Goal: Task Accomplishment & Management: Use online tool/utility

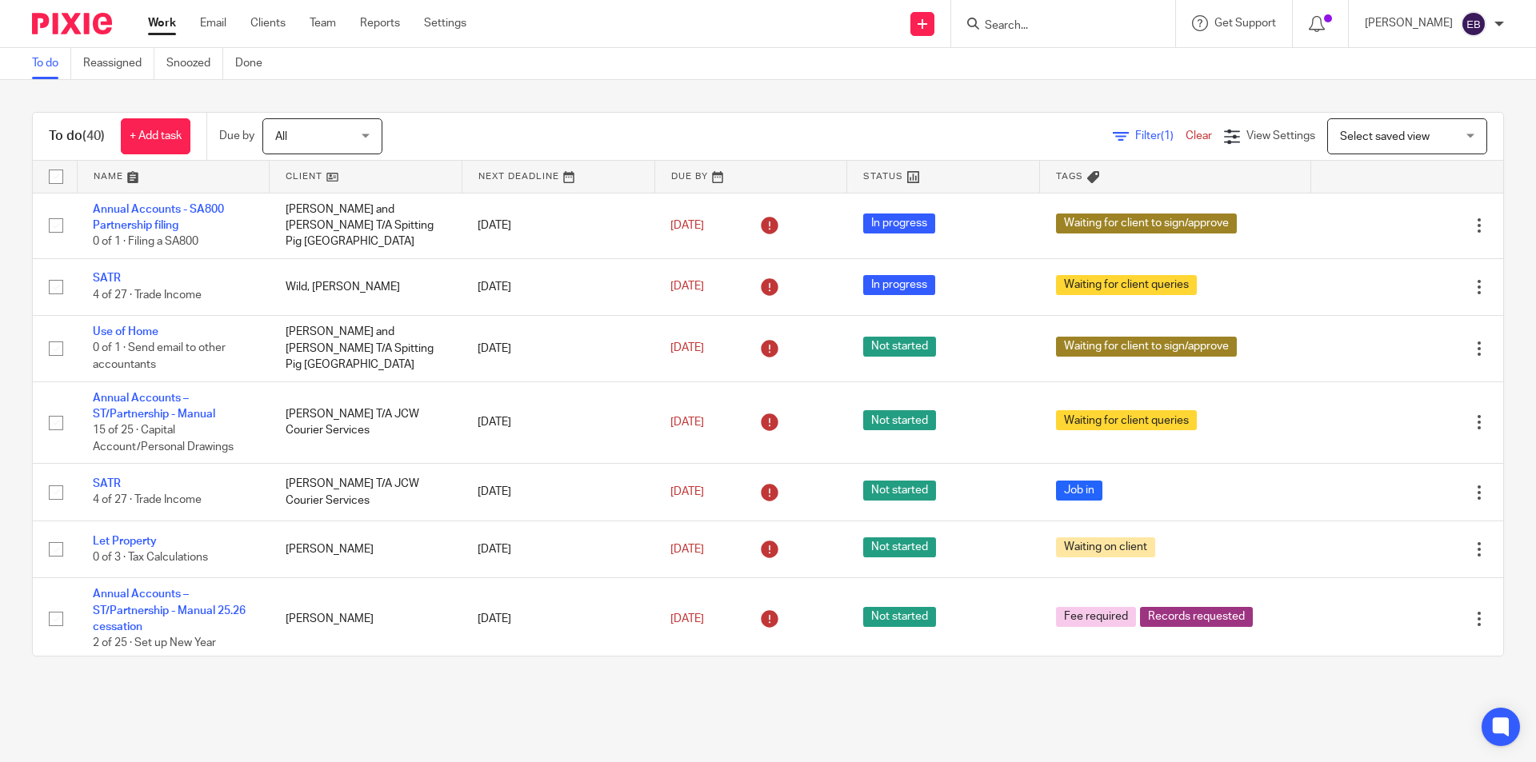
scroll to position [2311, 0]
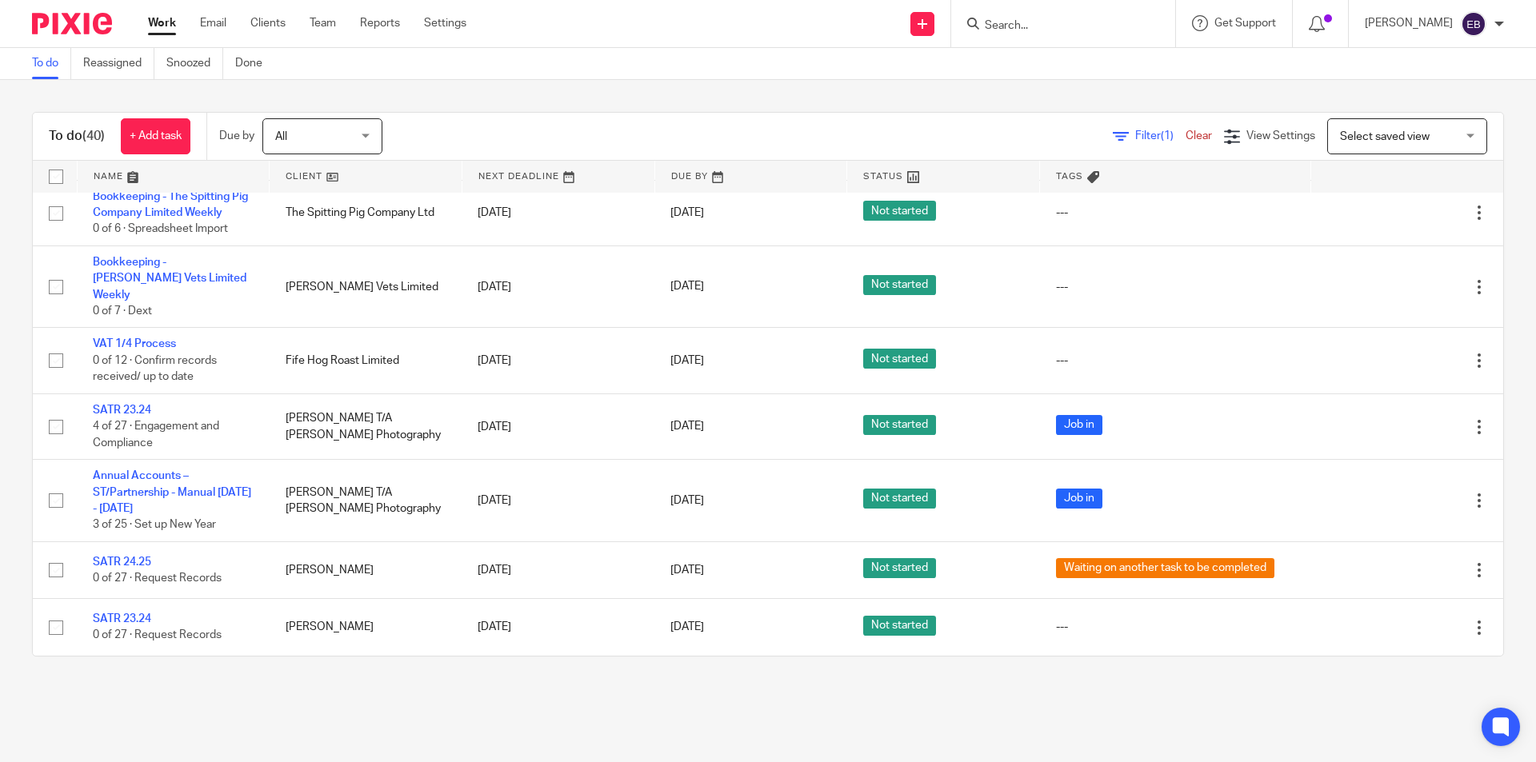
click at [1005, 25] on input "Search" at bounding box center [1055, 26] width 144 height 14
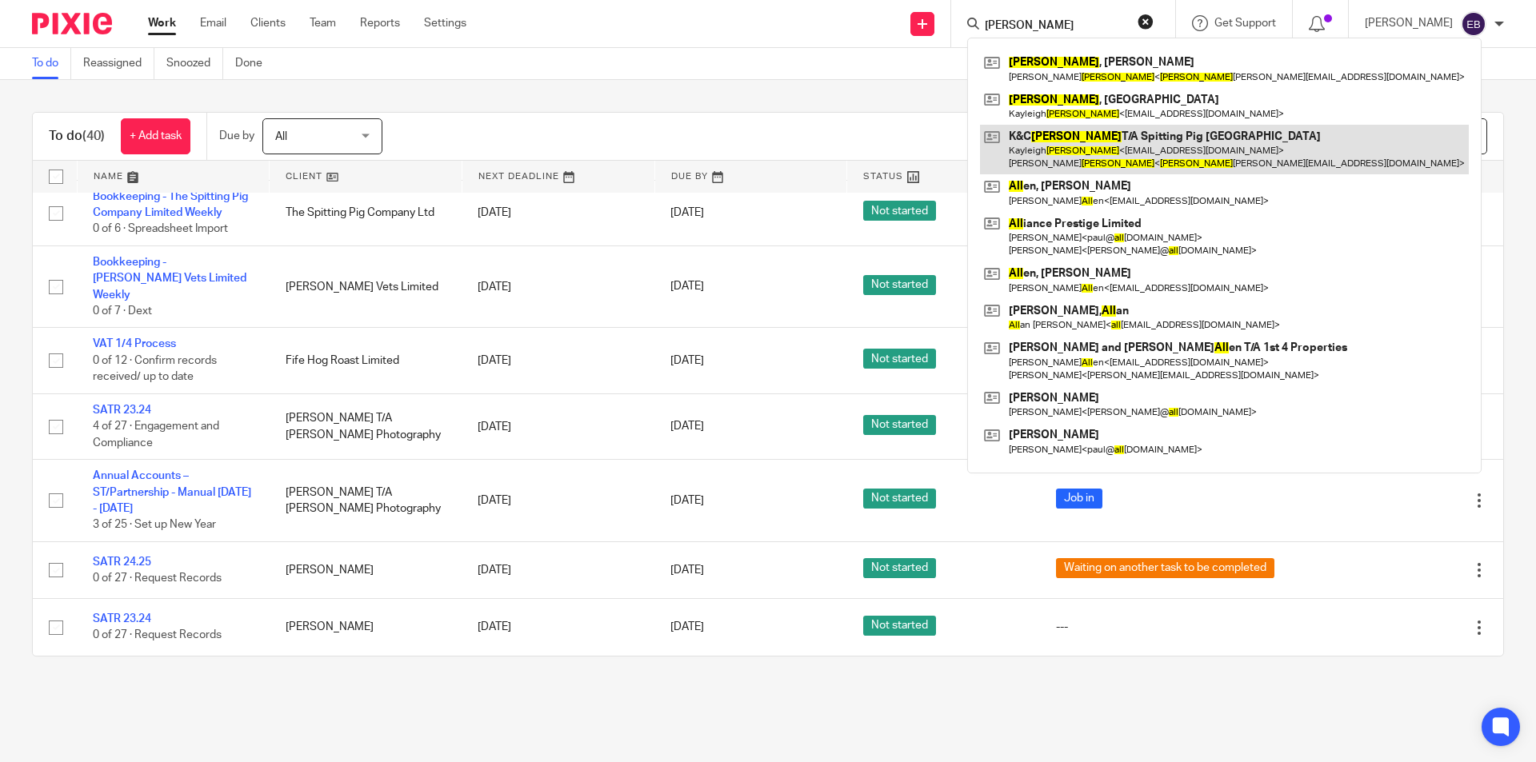
type input "rall"
click at [1087, 150] on link at bounding box center [1224, 150] width 489 height 50
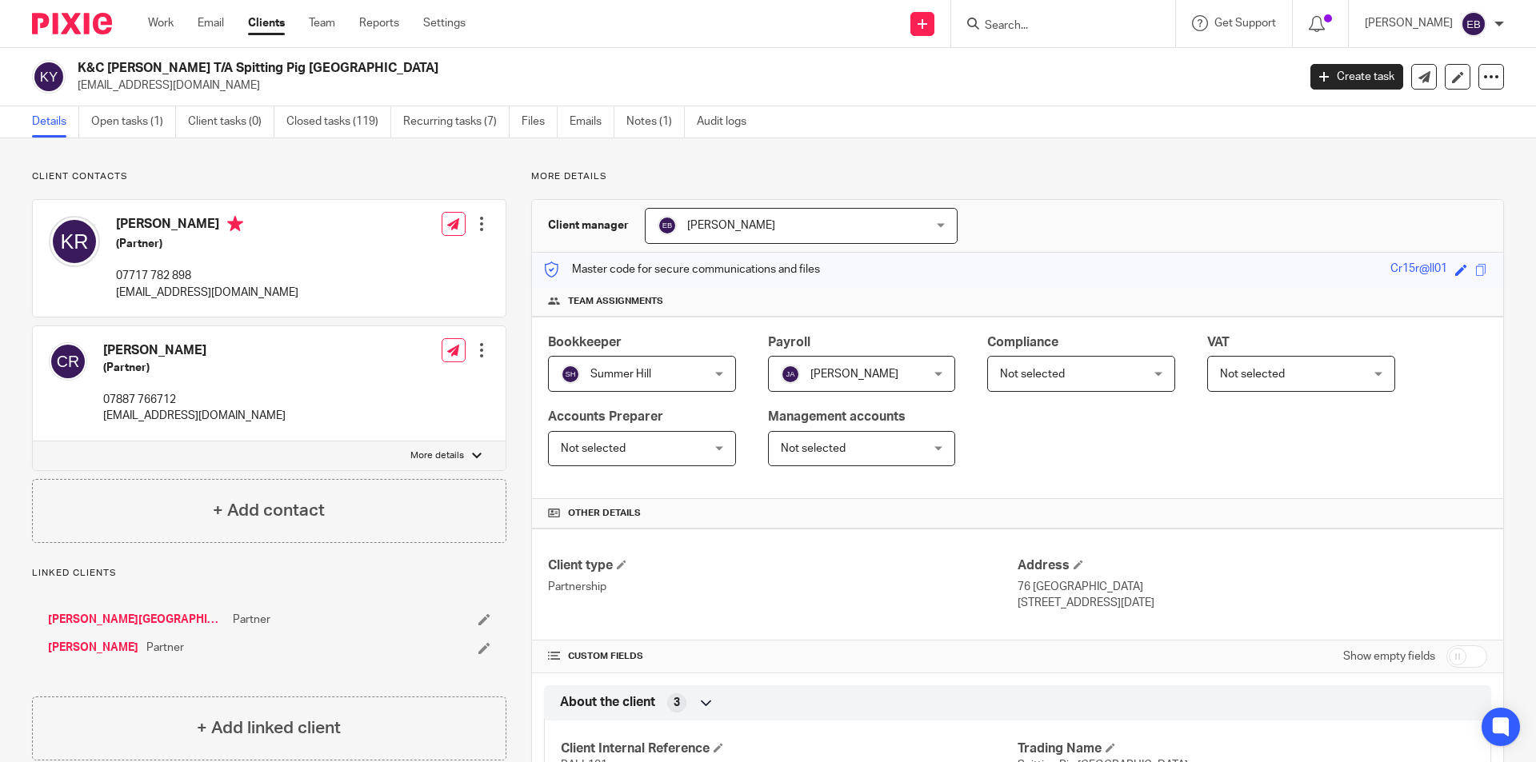
click at [126, 138] on div "Details Open tasks (1) Client tasks (0) Closed tasks (119) Recurring tasks (7) …" at bounding box center [768, 122] width 1536 height 32
click at [130, 129] on link "Open tasks (1)" at bounding box center [133, 121] width 85 height 31
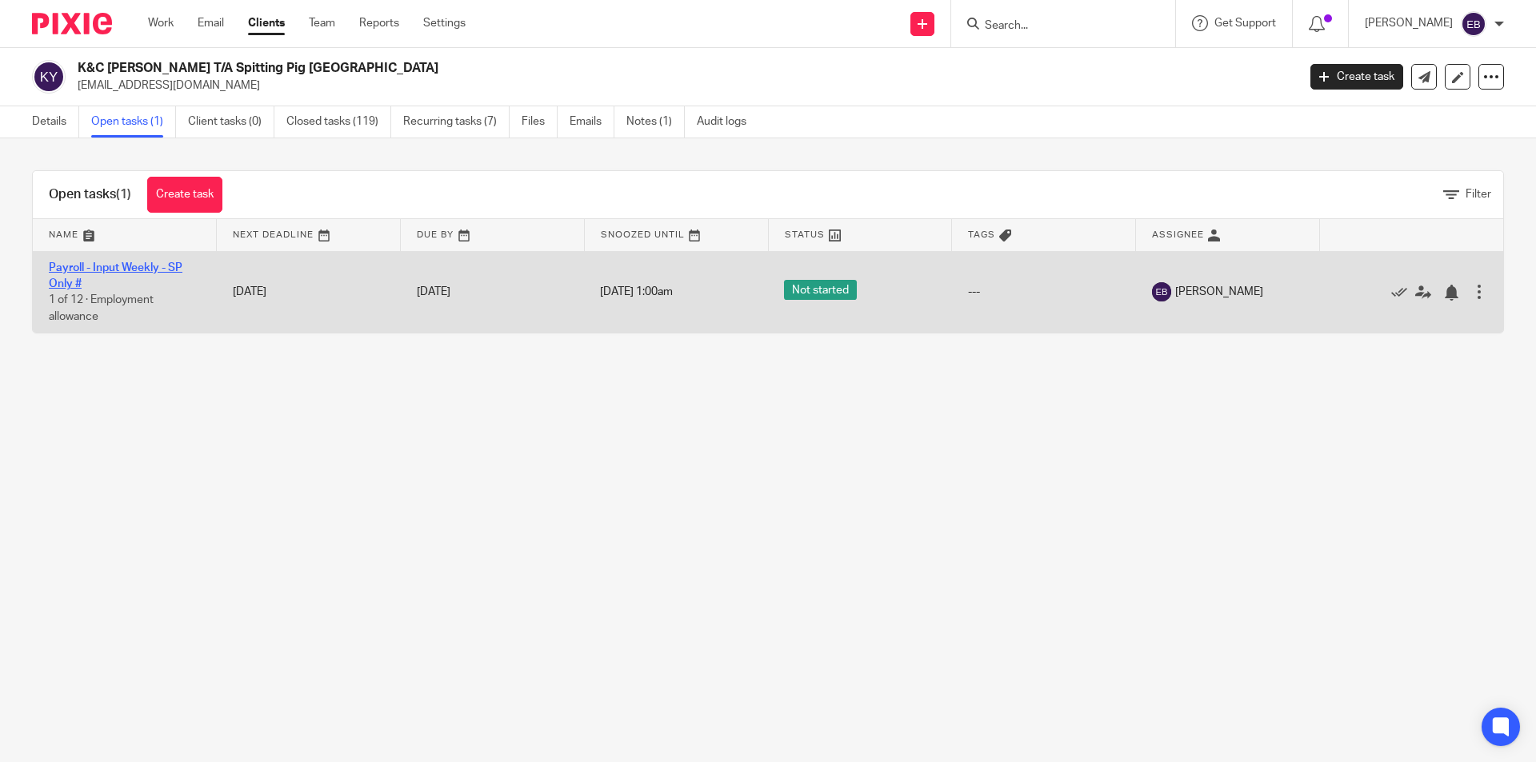
click at [67, 273] on link "Payroll - Input Weekly - SP Only #" at bounding box center [116, 275] width 134 height 27
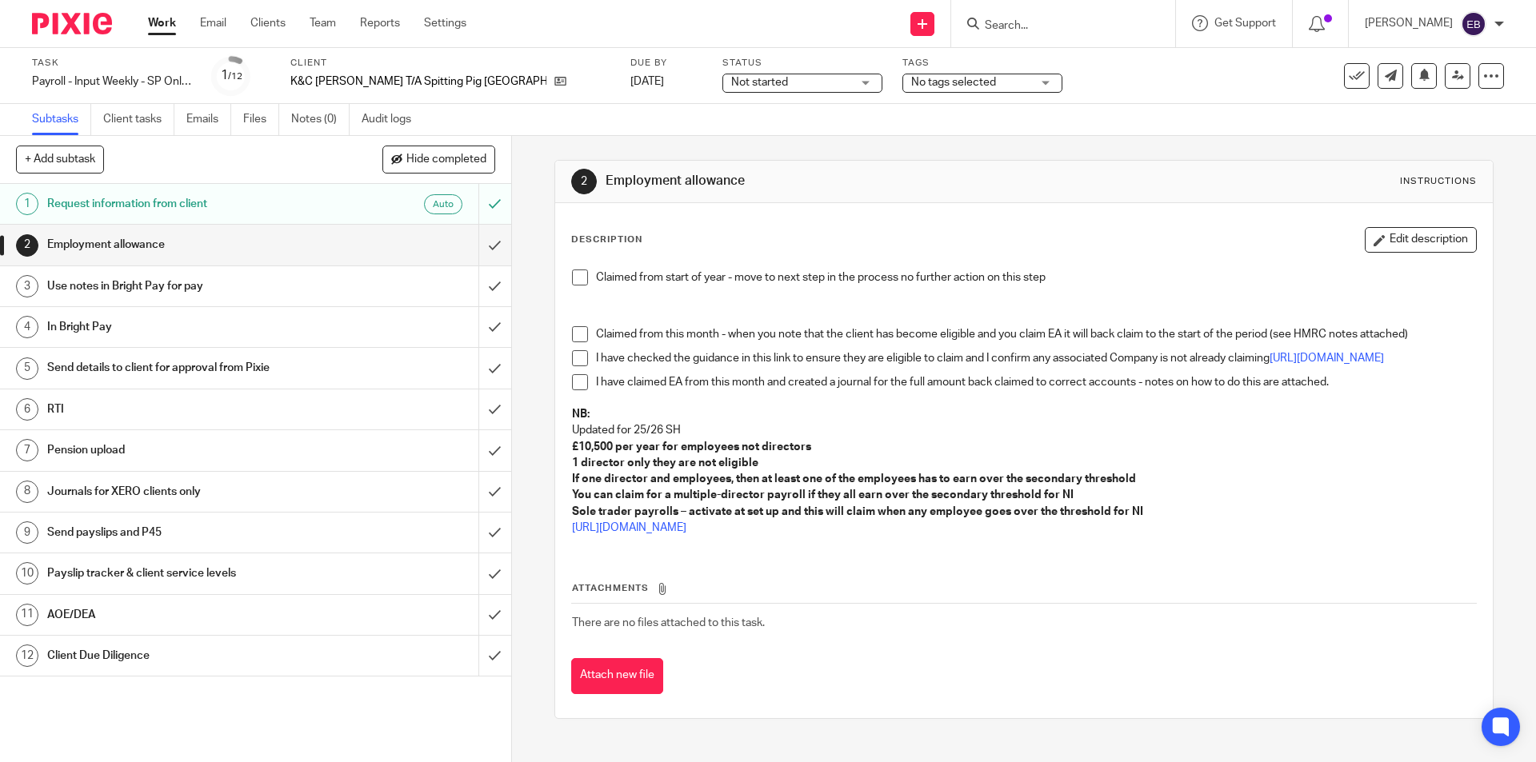
click at [577, 273] on span at bounding box center [580, 278] width 16 height 16
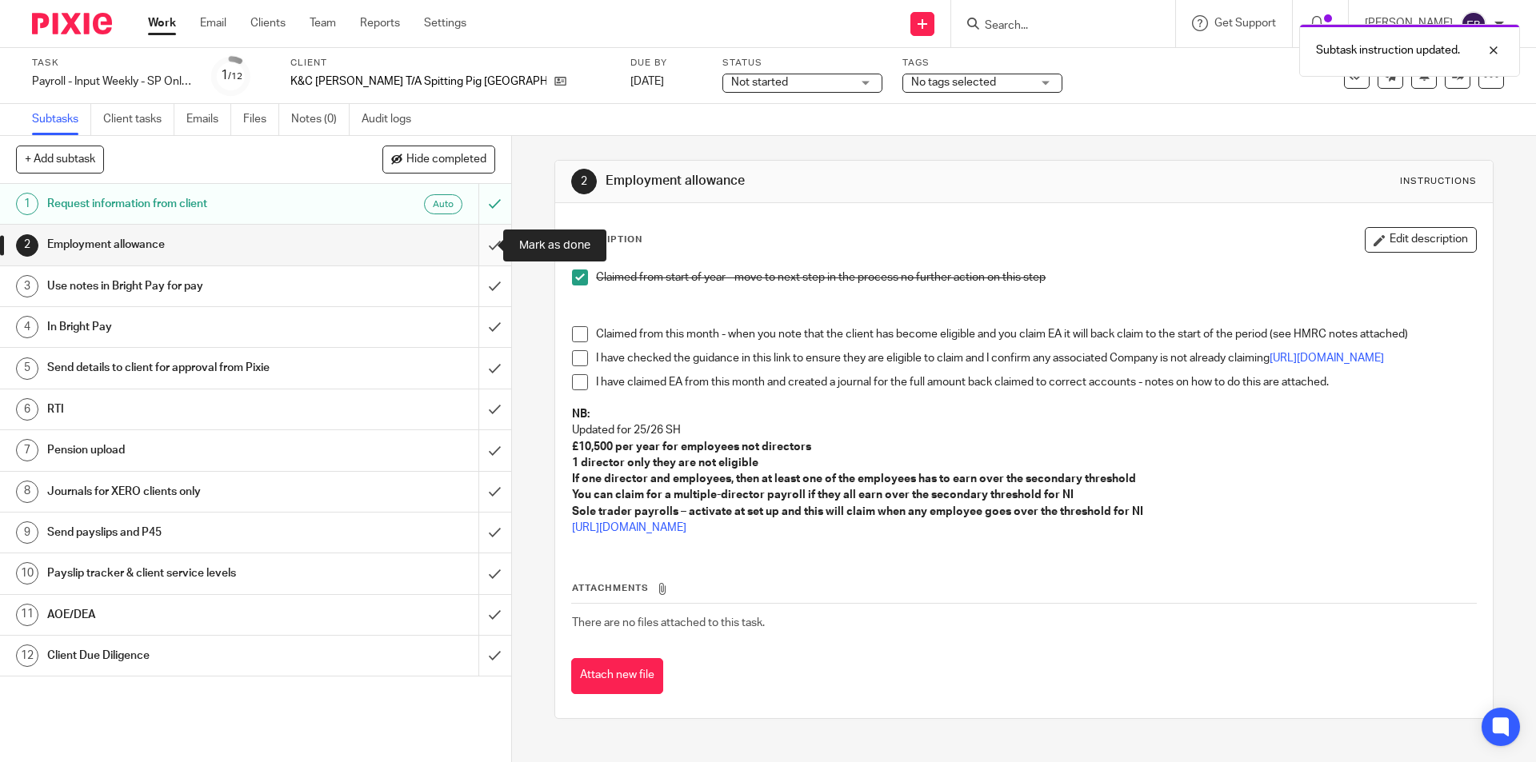
click at [481, 246] on input "submit" at bounding box center [255, 245] width 511 height 40
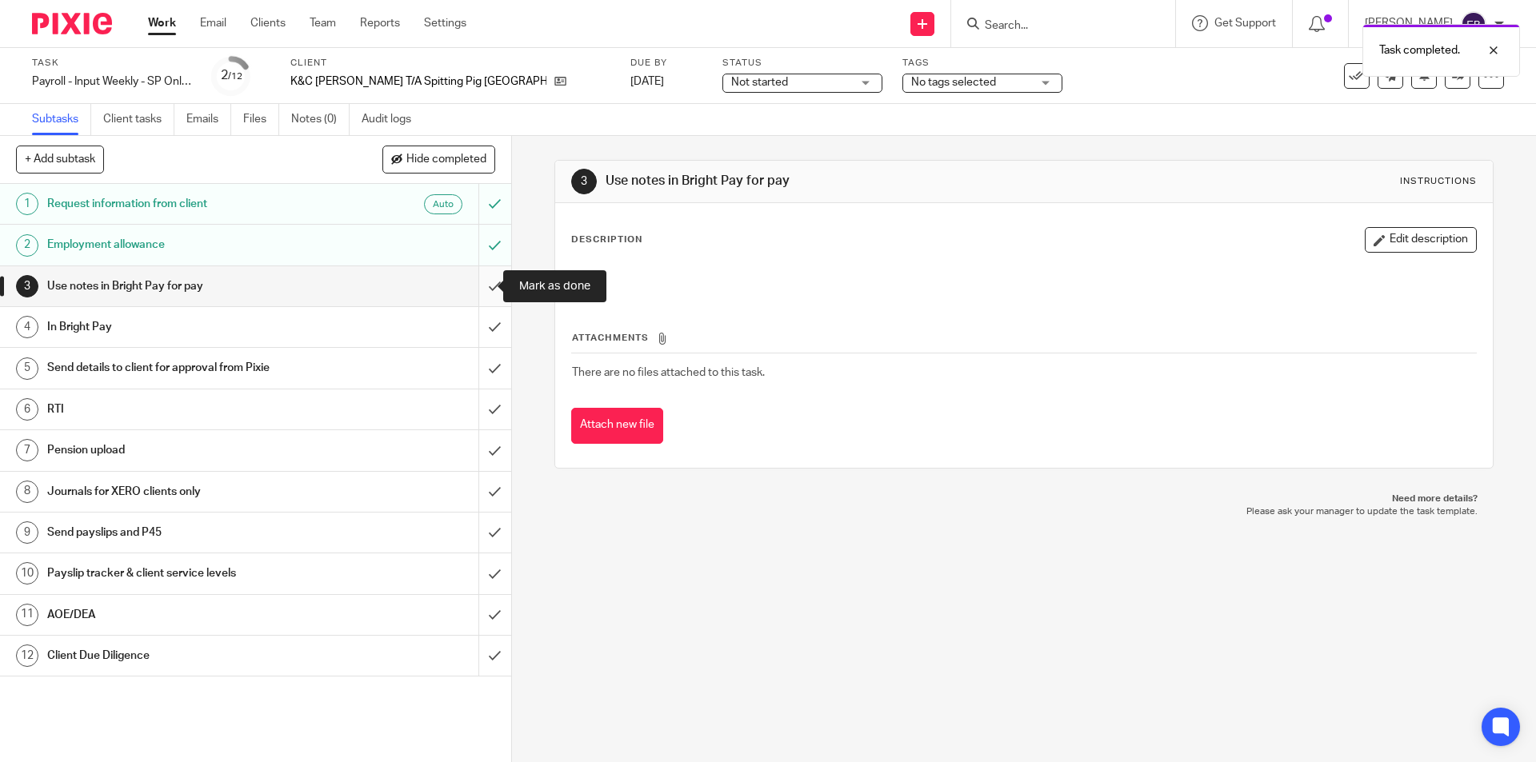
click at [472, 293] on input "submit" at bounding box center [255, 286] width 511 height 40
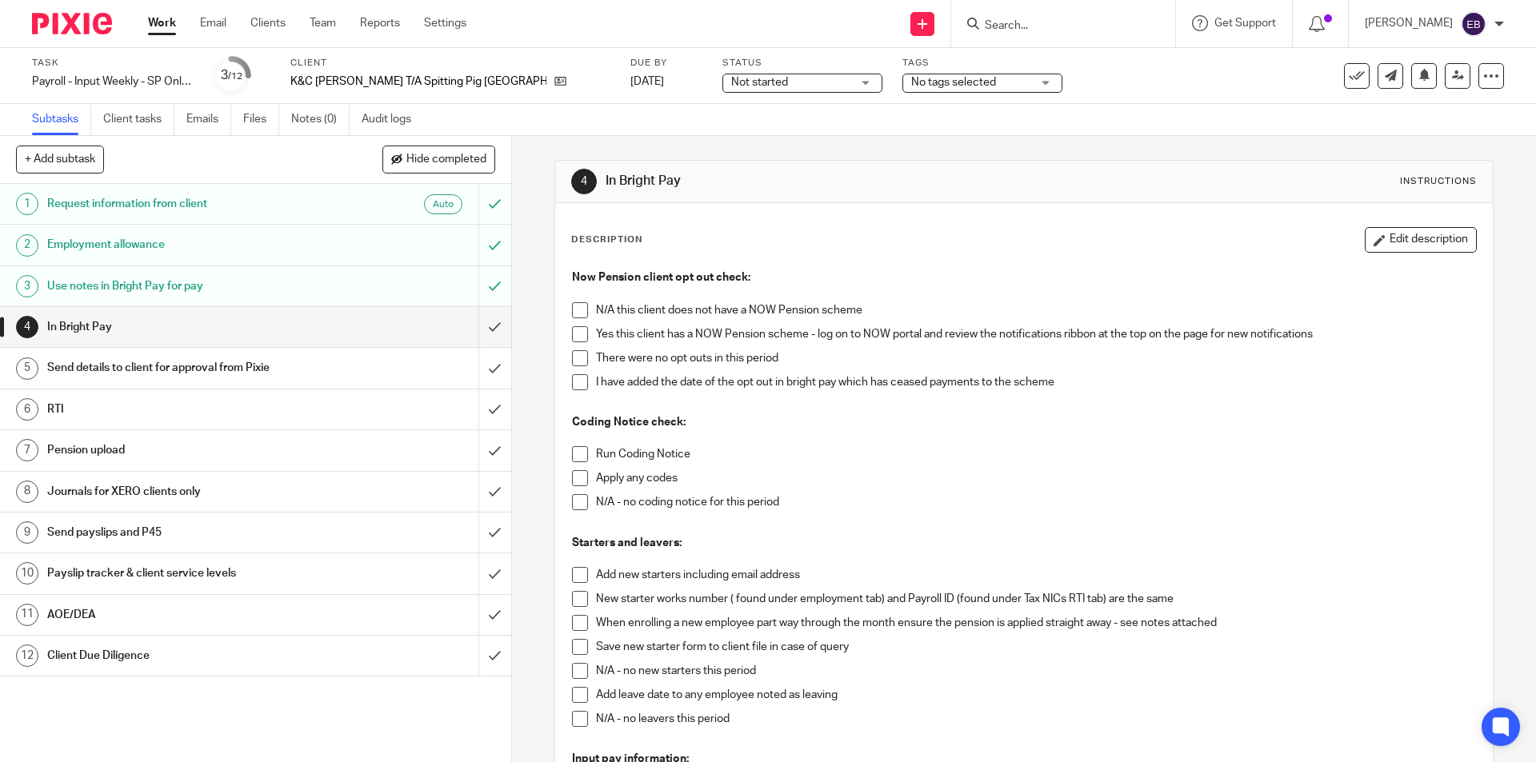
click at [573, 329] on span at bounding box center [580, 334] width 16 height 16
click at [576, 352] on span at bounding box center [580, 358] width 16 height 16
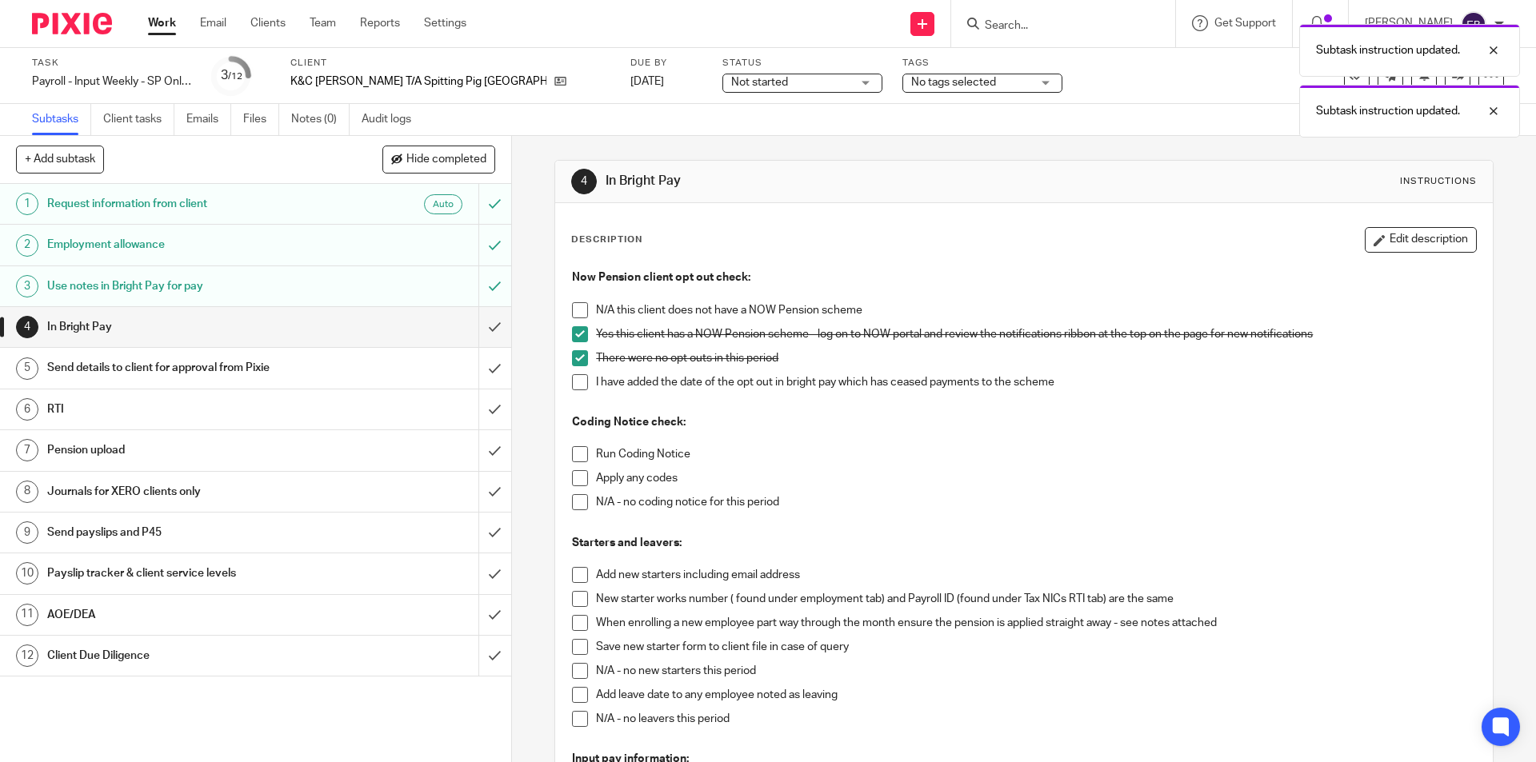
click at [576, 306] on span at bounding box center [580, 310] width 16 height 16
click at [577, 336] on span at bounding box center [580, 334] width 16 height 16
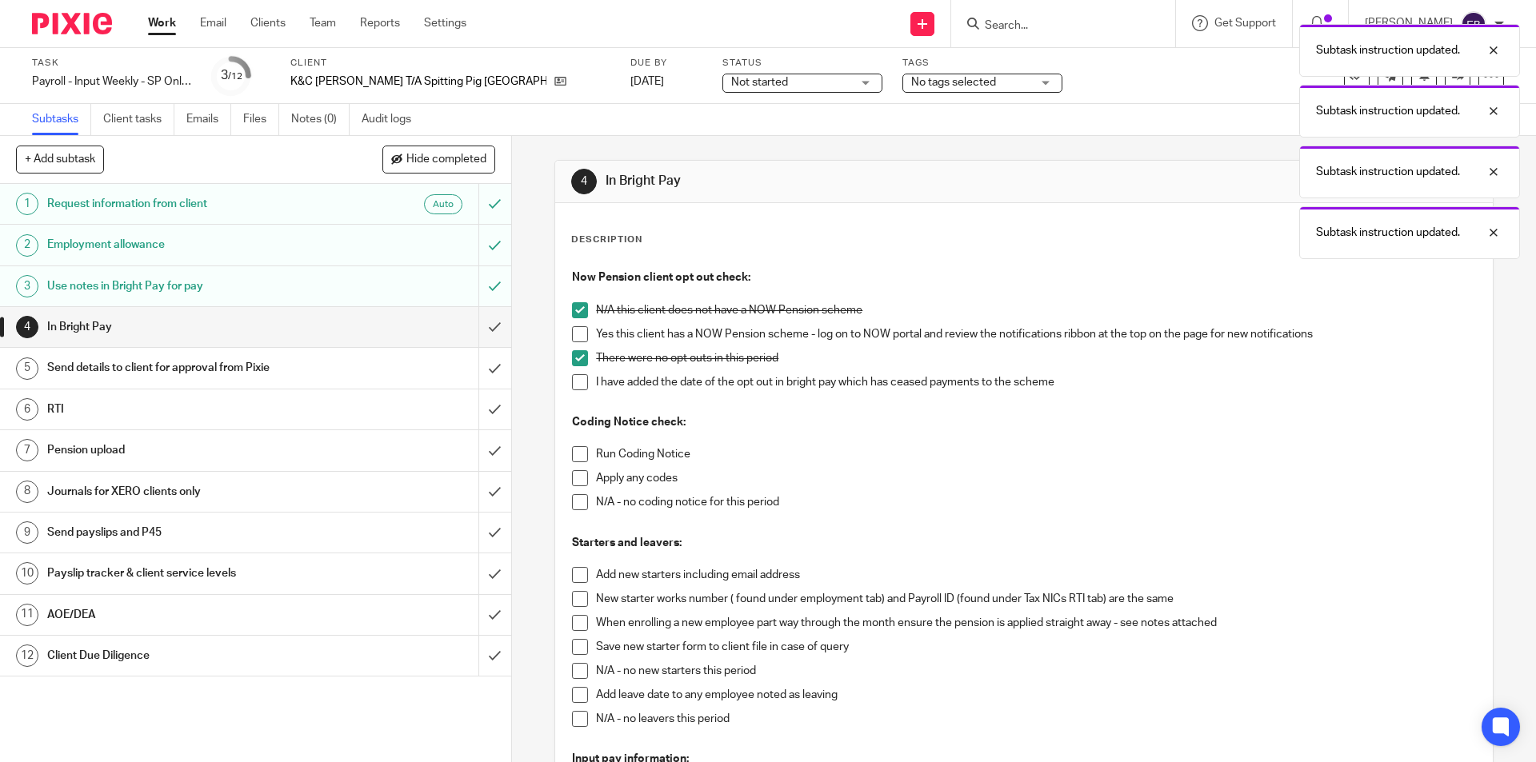
click at [573, 355] on span at bounding box center [580, 358] width 16 height 16
drag, startPoint x: 582, startPoint y: 451, endPoint x: 581, endPoint y: 471, distance: 20.0
click at [583, 451] on span at bounding box center [580, 454] width 16 height 16
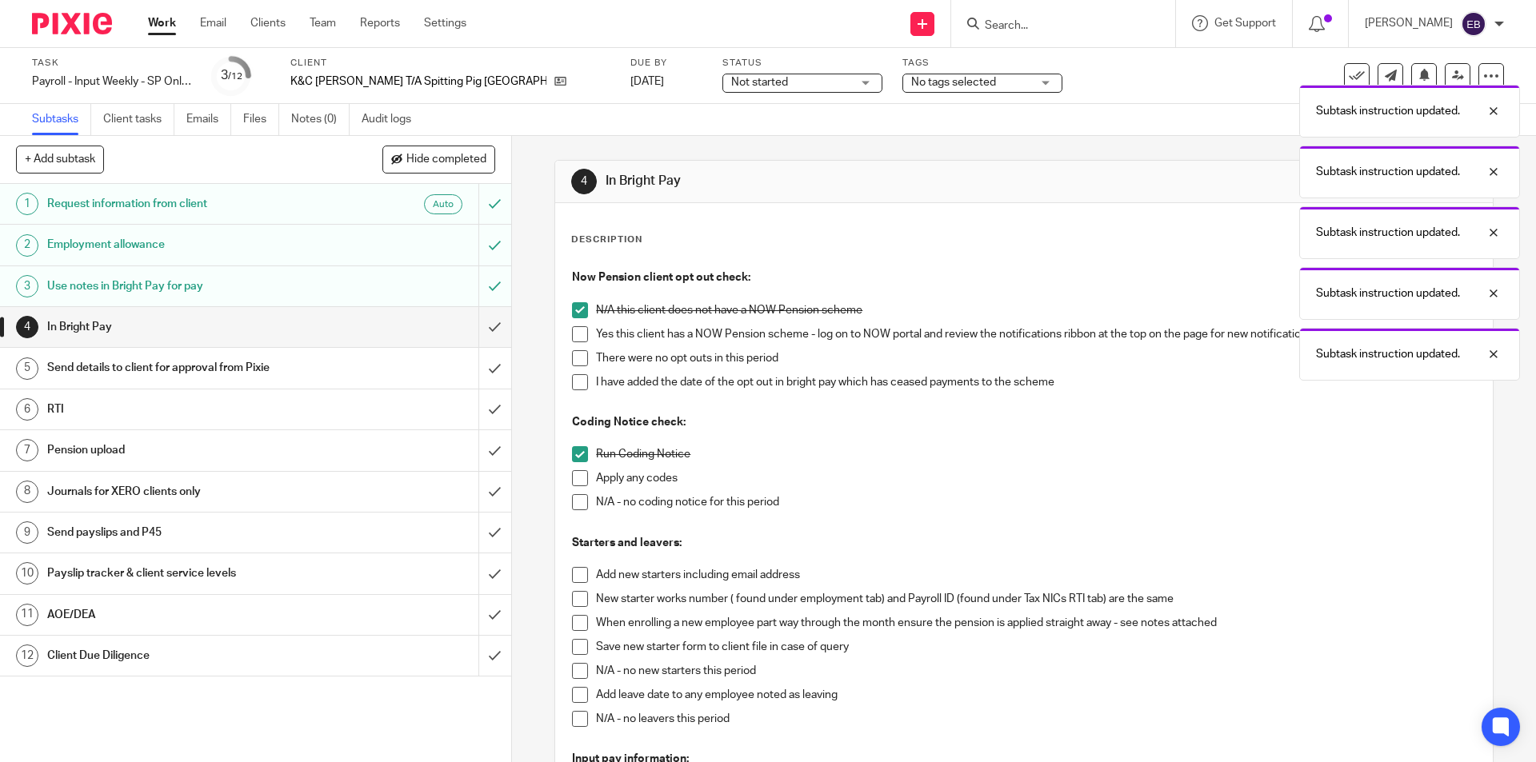
click at [580, 499] on span at bounding box center [580, 502] width 16 height 16
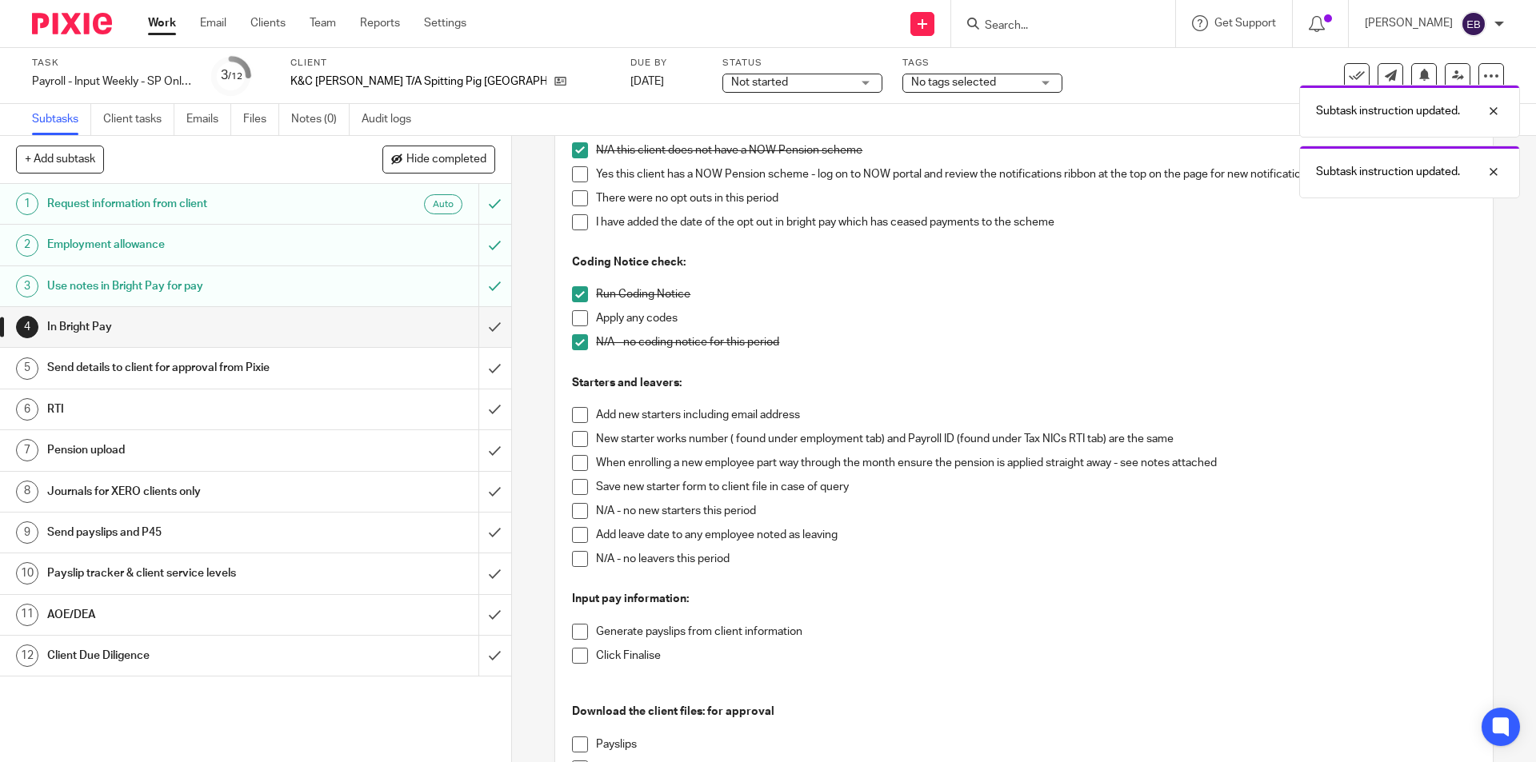
click at [577, 423] on span at bounding box center [580, 415] width 16 height 16
click at [573, 411] on span at bounding box center [580, 415] width 16 height 16
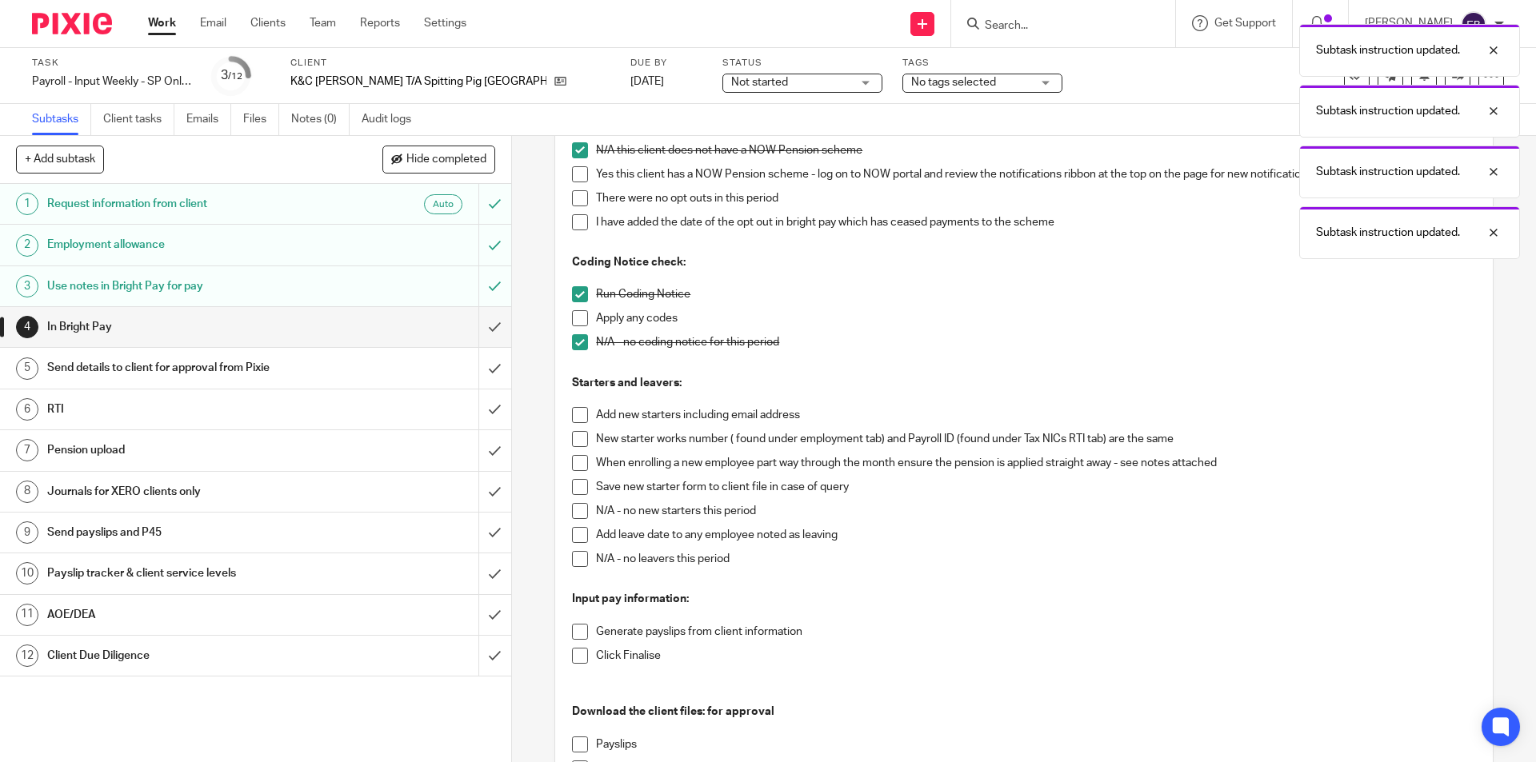
click at [574, 505] on span at bounding box center [580, 511] width 16 height 16
click at [572, 567] on span at bounding box center [580, 559] width 16 height 16
click at [572, 631] on span at bounding box center [580, 632] width 16 height 16
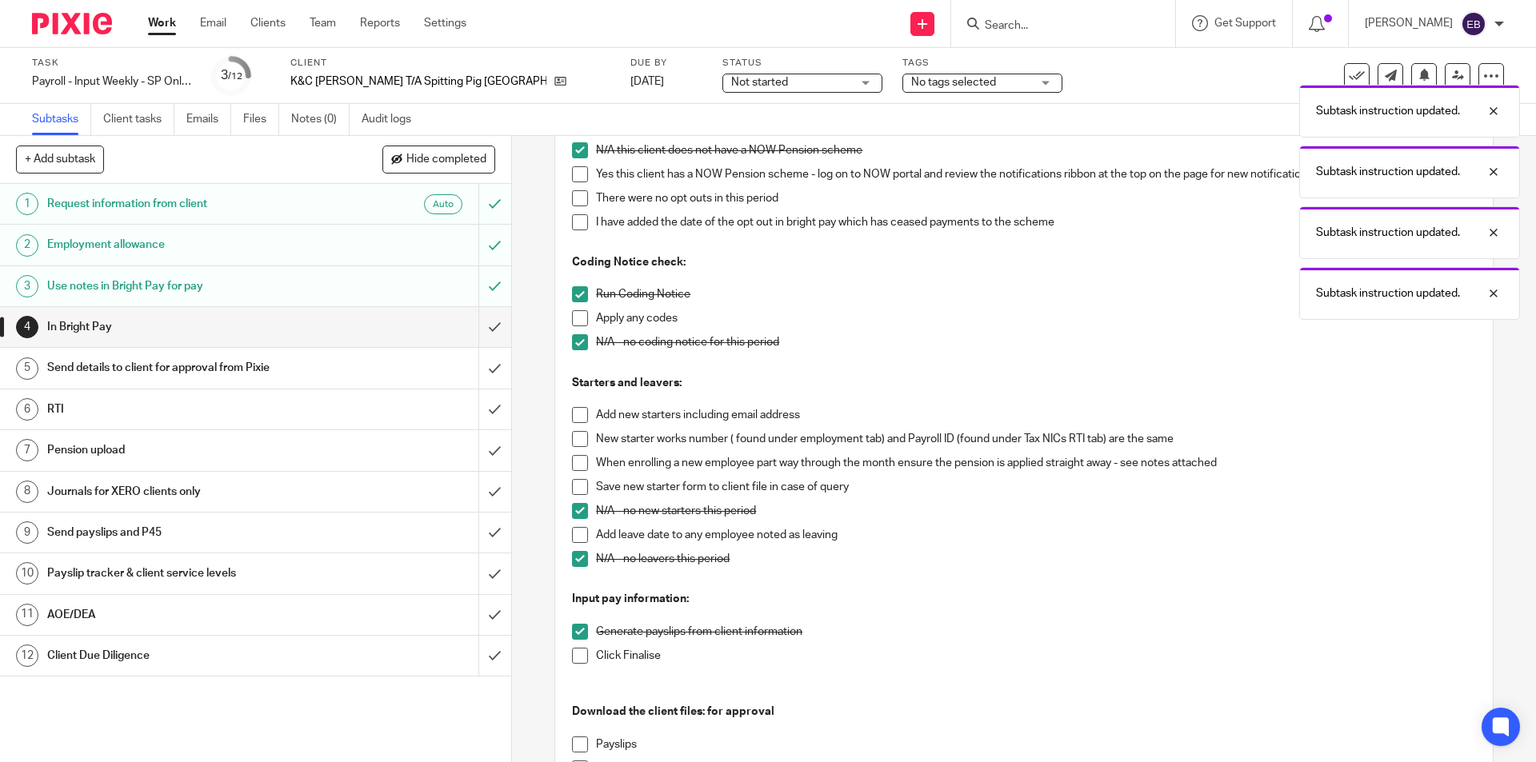
click at [572, 655] on span at bounding box center [580, 656] width 16 height 16
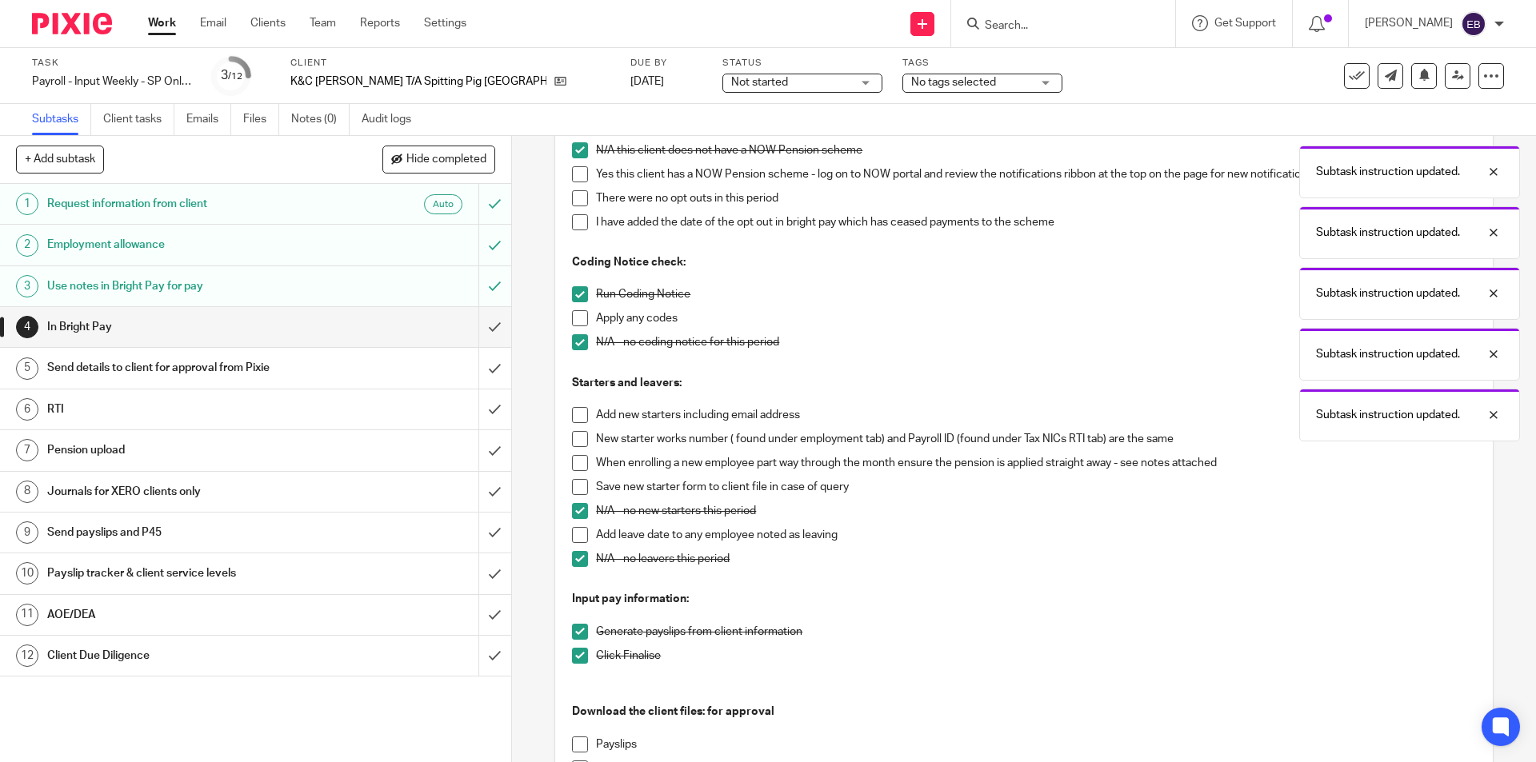
scroll to position [400, 0]
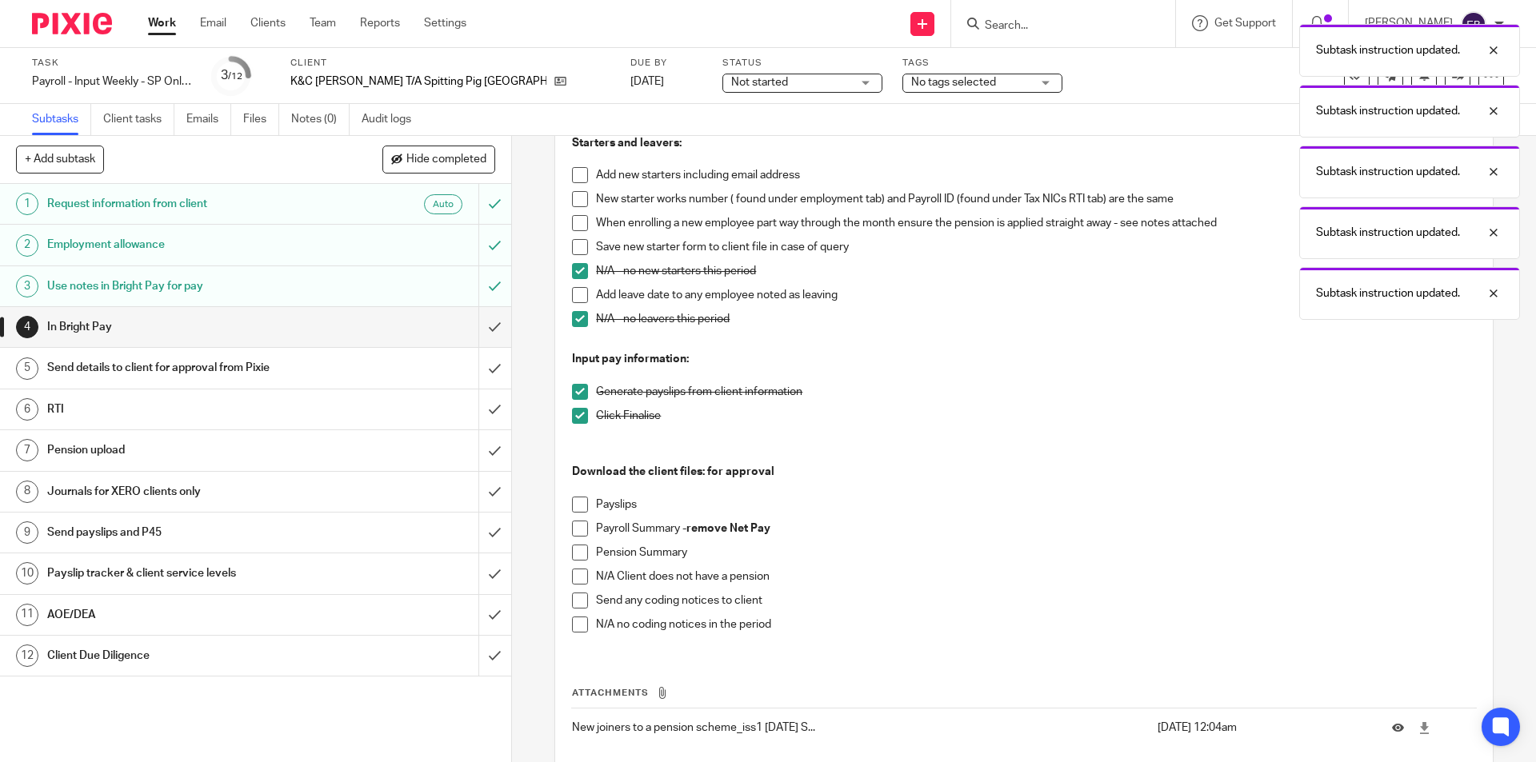
click at [577, 504] on span at bounding box center [580, 505] width 16 height 16
click at [573, 524] on span at bounding box center [580, 529] width 16 height 16
click at [577, 551] on span at bounding box center [580, 553] width 16 height 16
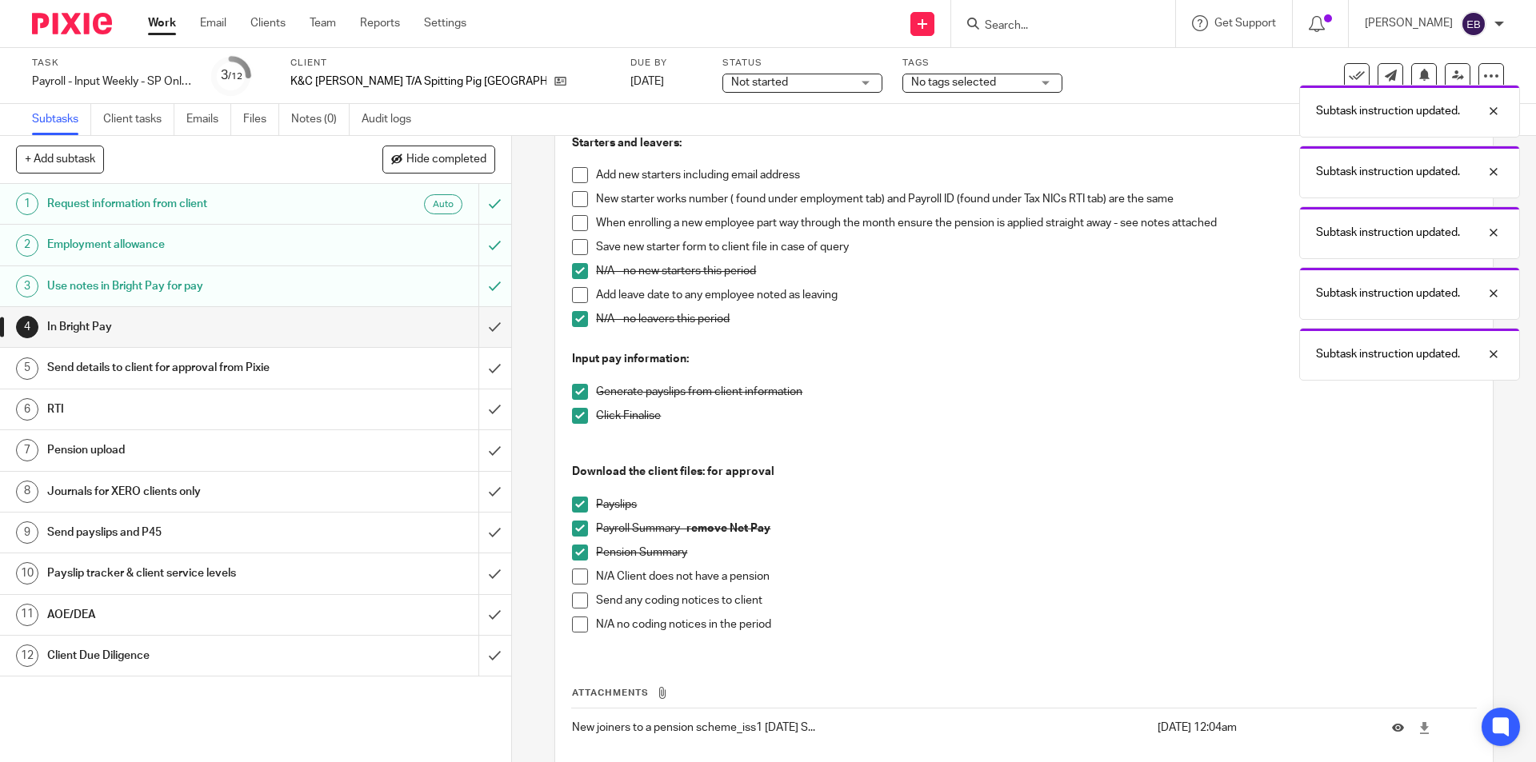
click at [574, 630] on span at bounding box center [580, 625] width 16 height 16
click at [473, 326] on input "submit" at bounding box center [255, 327] width 511 height 40
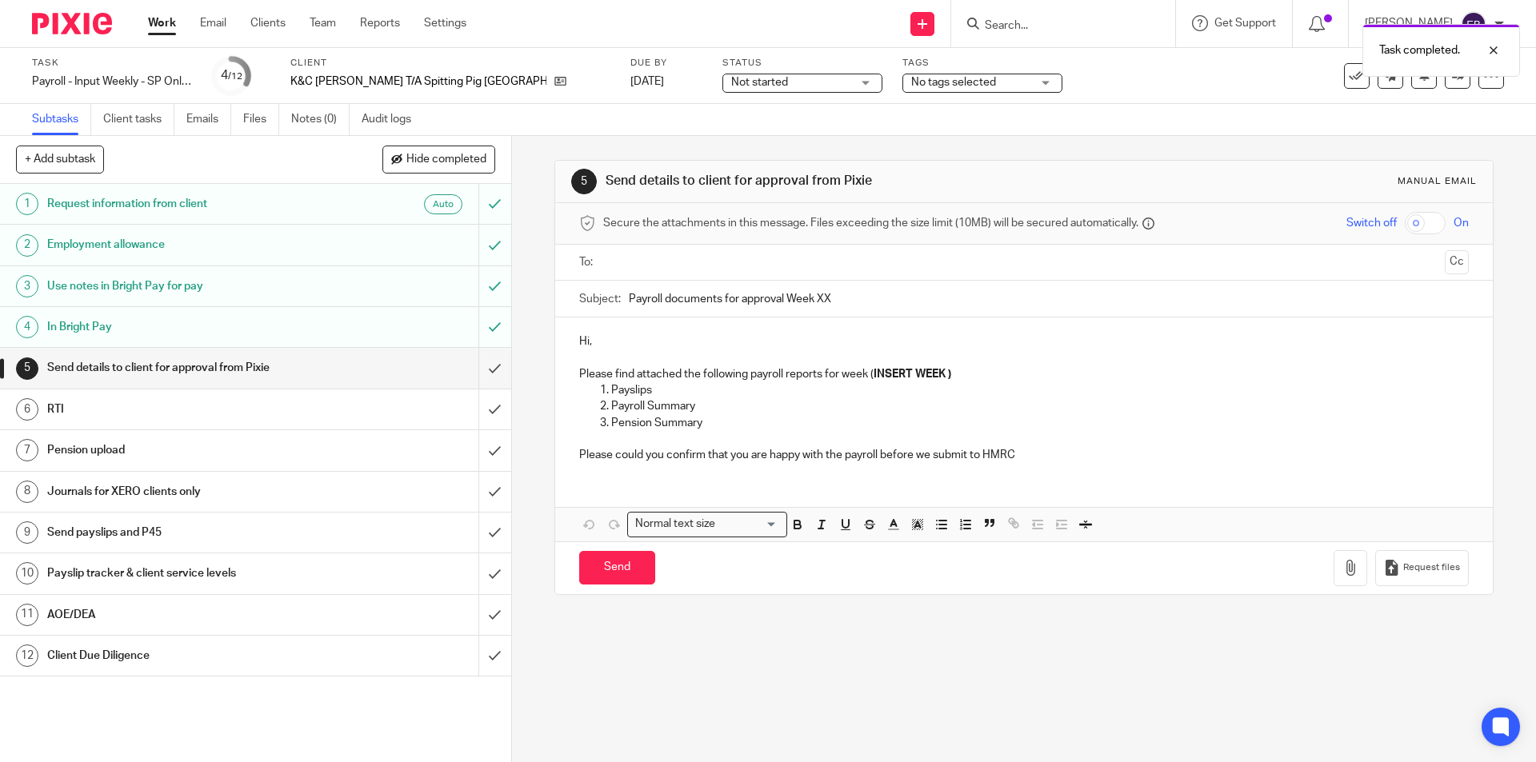
click at [660, 258] on input "text" at bounding box center [1023, 263] width 829 height 18
click at [609, 337] on p "Hi," at bounding box center [1023, 345] width 889 height 16
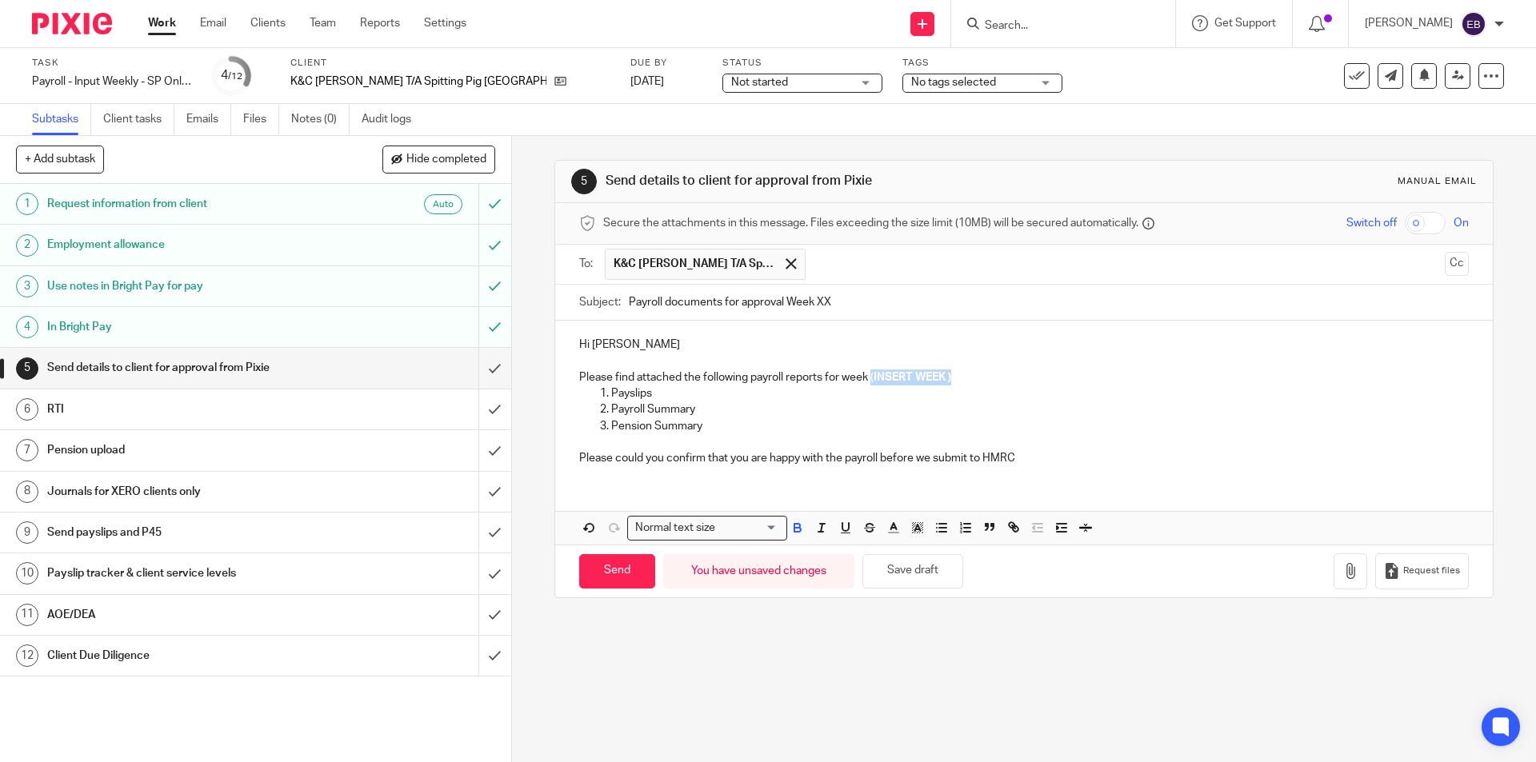
drag, startPoint x: 956, startPoint y: 374, endPoint x: 869, endPoint y: 378, distance: 87.3
click at [869, 378] on p "Please find attached the following payroll reports for week ( INSERT WEEK )" at bounding box center [1023, 378] width 889 height 16
click at [837, 307] on input "Payroll documents for approval Week XX" at bounding box center [1048, 303] width 839 height 36
type input "Payroll documents for approval Week 19"
click at [1342, 575] on icon "button" at bounding box center [1350, 571] width 16 height 16
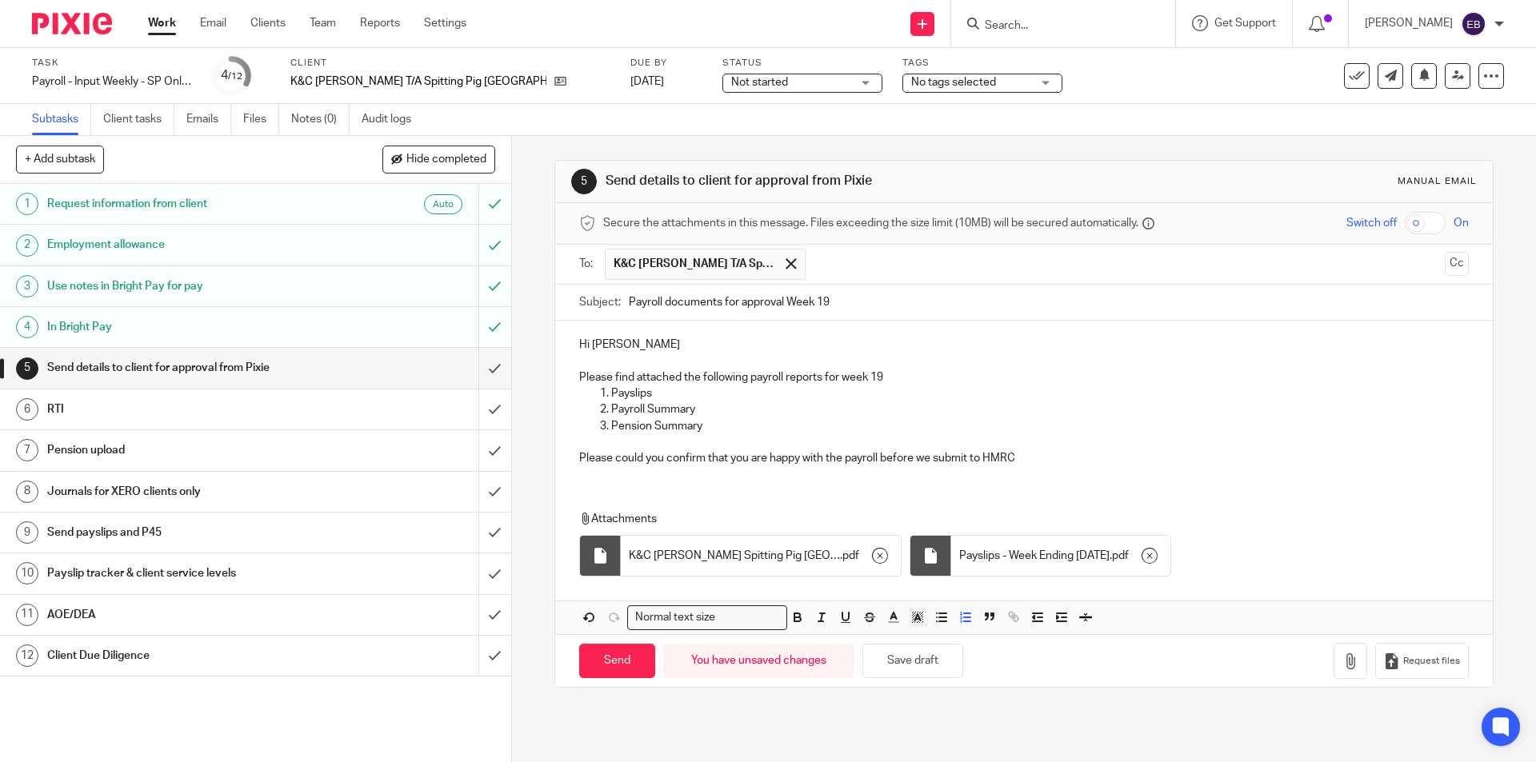
click at [713, 423] on p "Pension Summary" at bounding box center [1039, 426] width 857 height 16
drag, startPoint x: 711, startPoint y: 426, endPoint x: 599, endPoint y: 423, distance: 112.0
click at [611, 423] on li "Pension Summary" at bounding box center [1039, 426] width 857 height 16
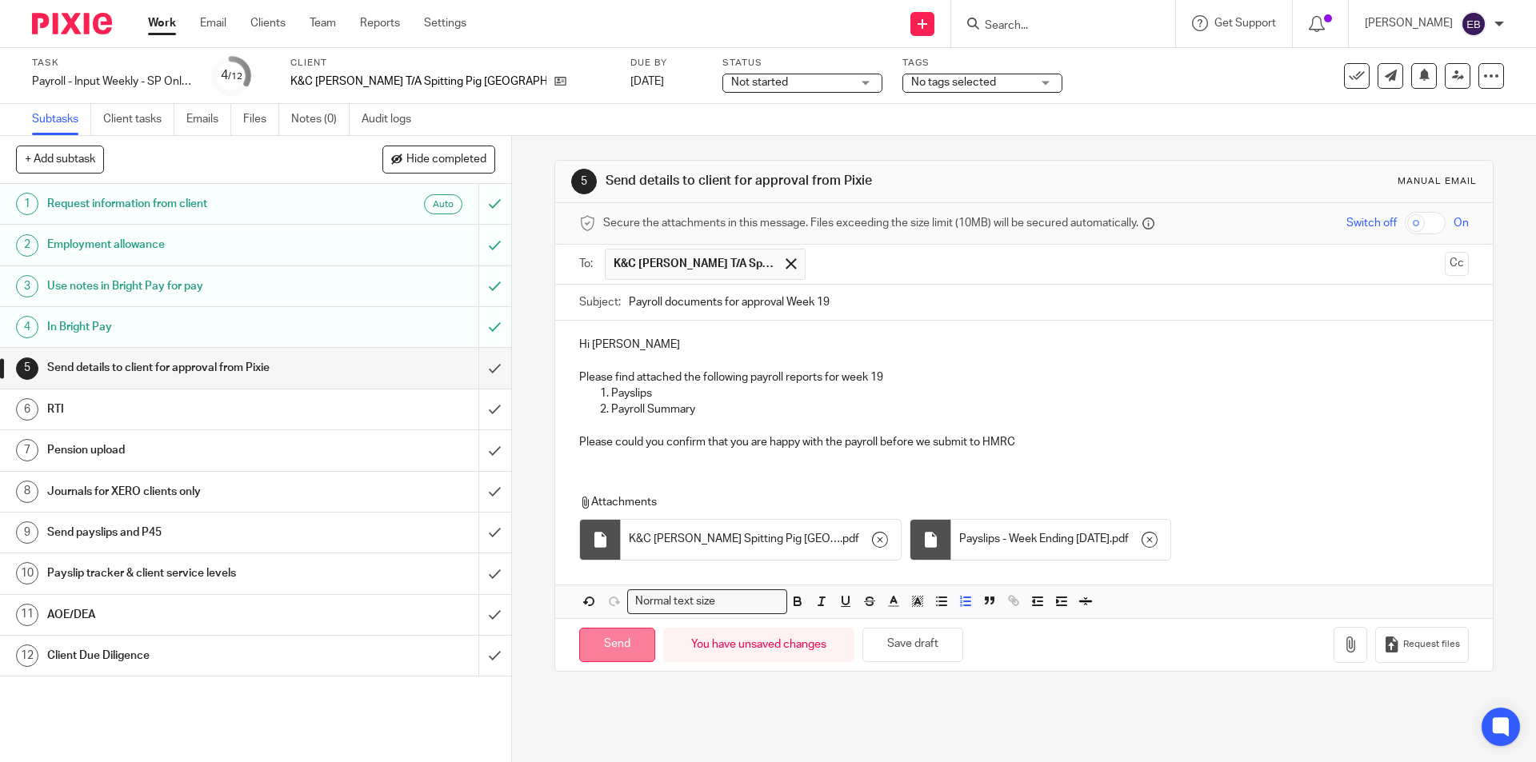
click at [615, 649] on input "Send" at bounding box center [617, 645] width 76 height 34
type input "Sent"
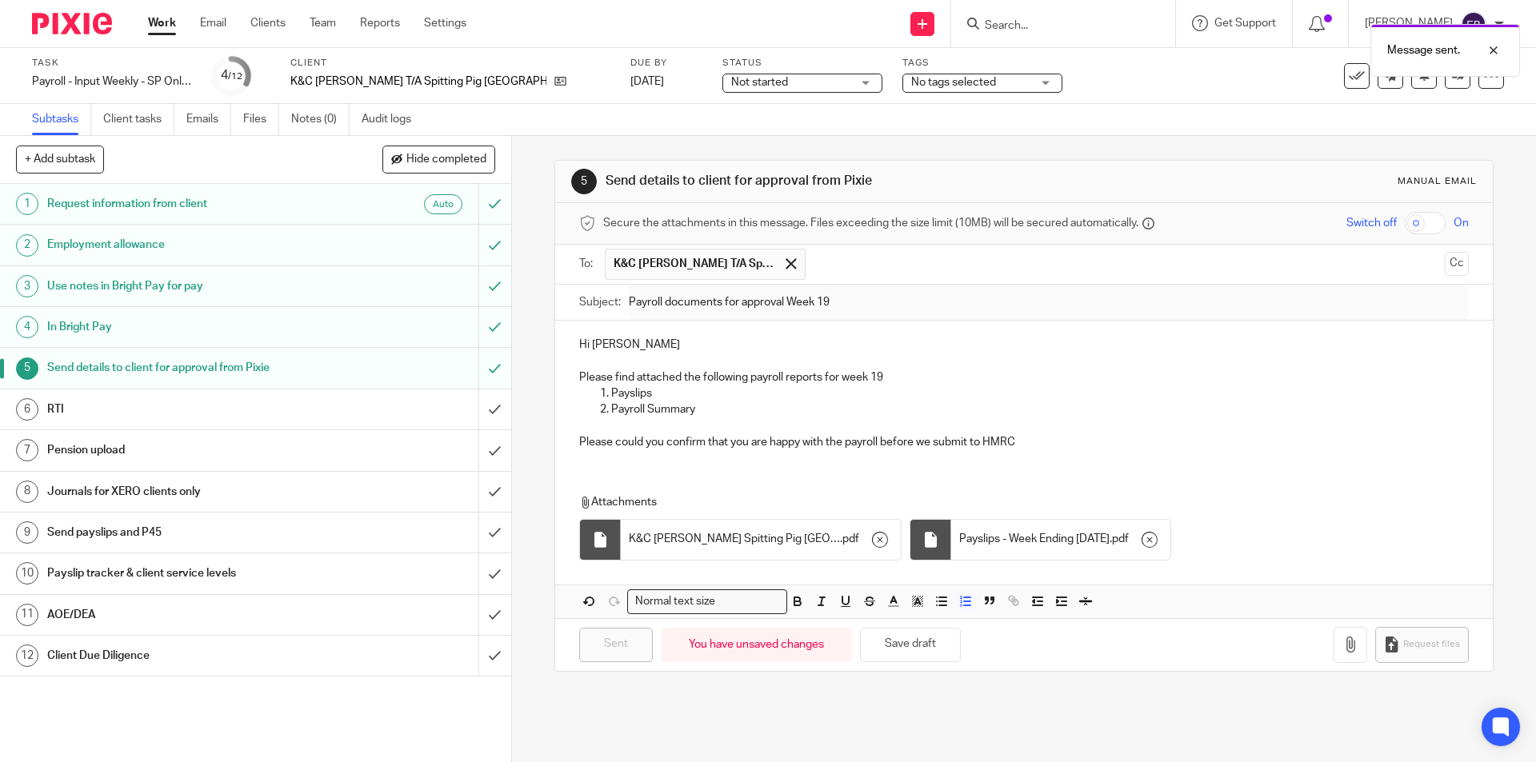
click at [911, 77] on span "No tags selected" at bounding box center [953, 82] width 85 height 11
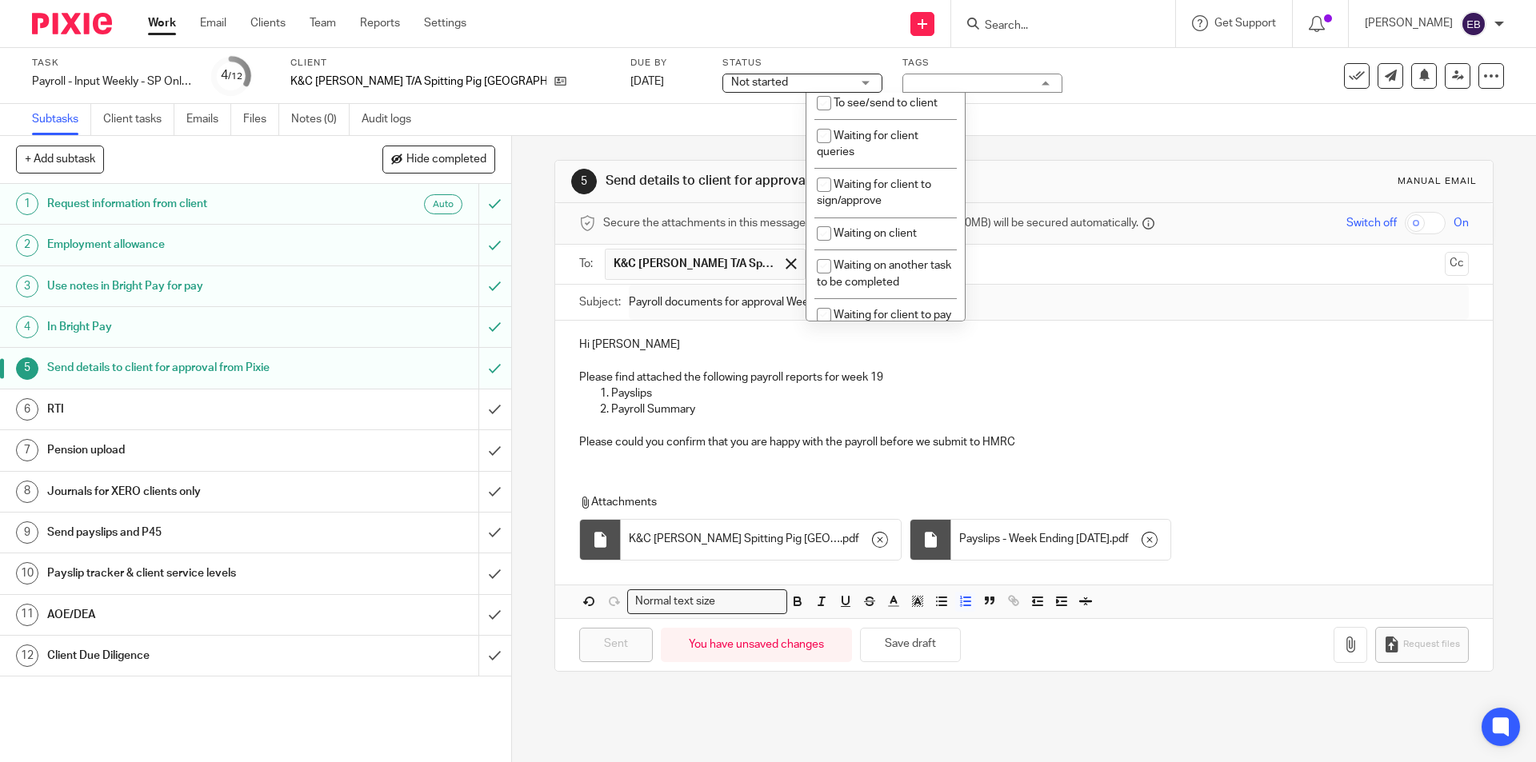
scroll to position [289, 0]
click at [918, 188] on li "Waiting for client to sign/approve" at bounding box center [885, 185] width 158 height 49
checkbox input "true"
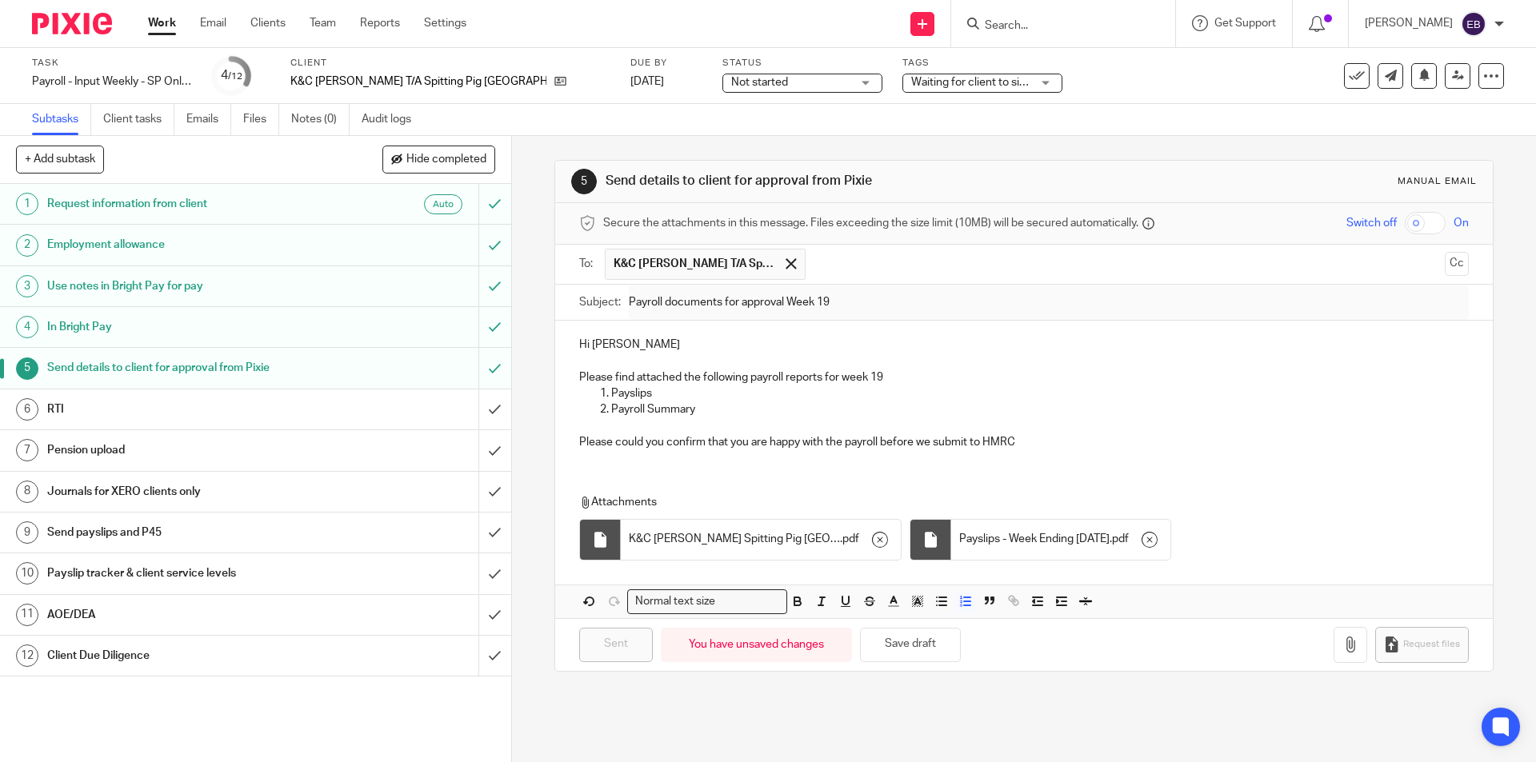
click at [731, 76] on span "Not started" at bounding box center [791, 82] width 120 height 17
click at [674, 149] on li "In progress" at bounding box center [705, 141] width 158 height 33
click at [1006, 30] on input "Search" at bounding box center [1055, 26] width 144 height 14
type input "east ang"
click at [1072, 84] on link at bounding box center [1115, 68] width 270 height 37
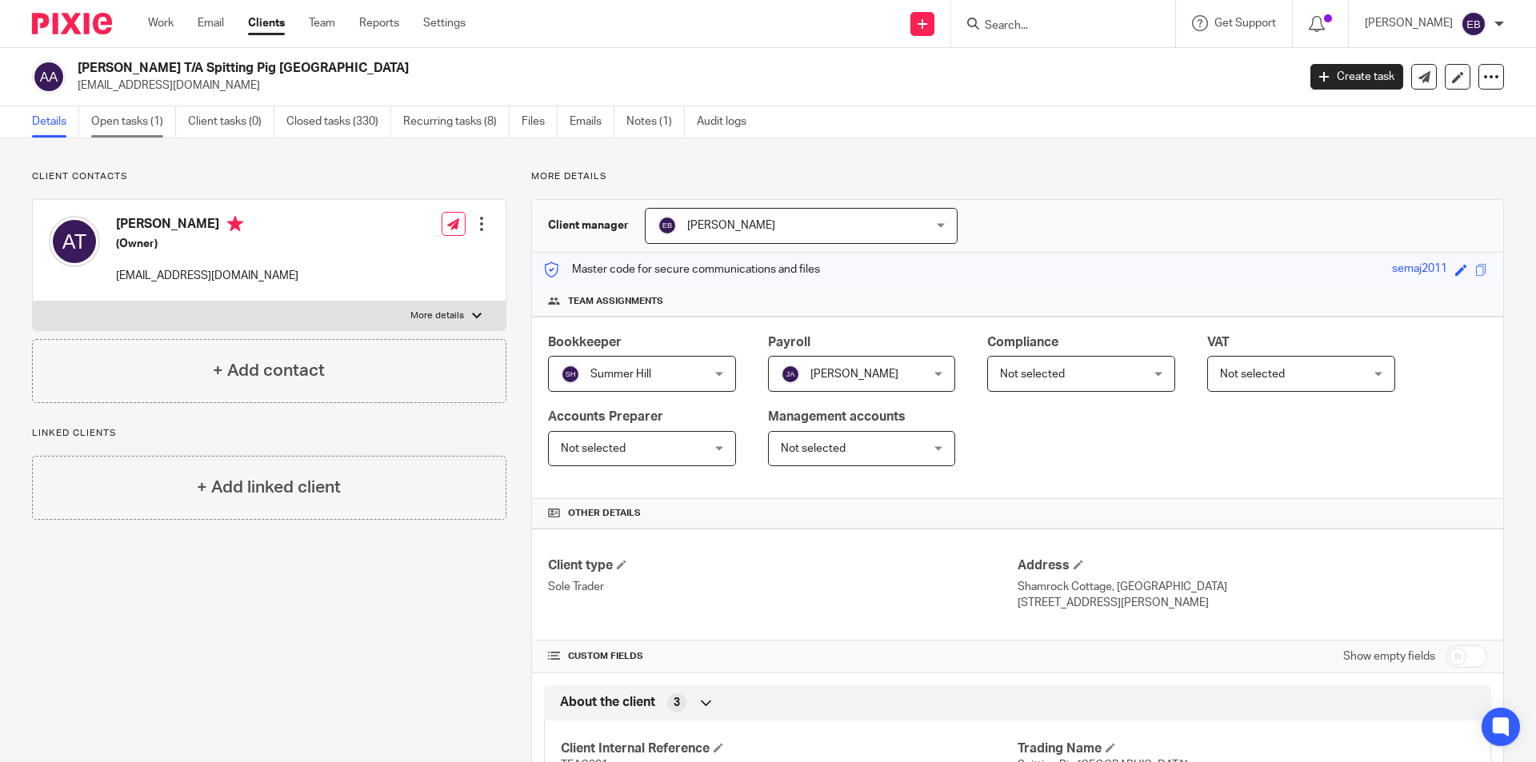
click at [130, 122] on link "Open tasks (1)" at bounding box center [133, 121] width 85 height 31
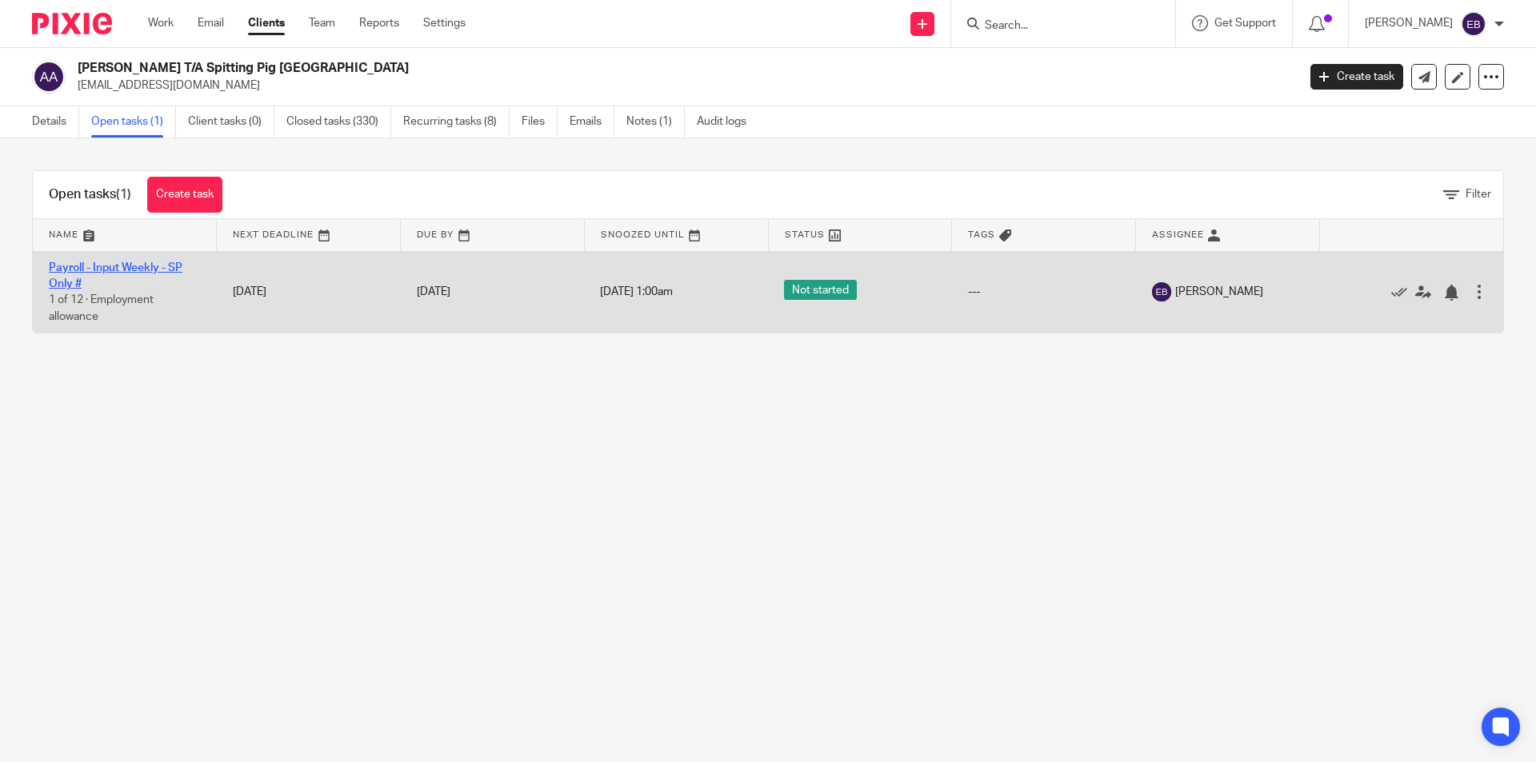
click at [120, 265] on link "Payroll - Input Weekly - SP Only #" at bounding box center [116, 275] width 134 height 27
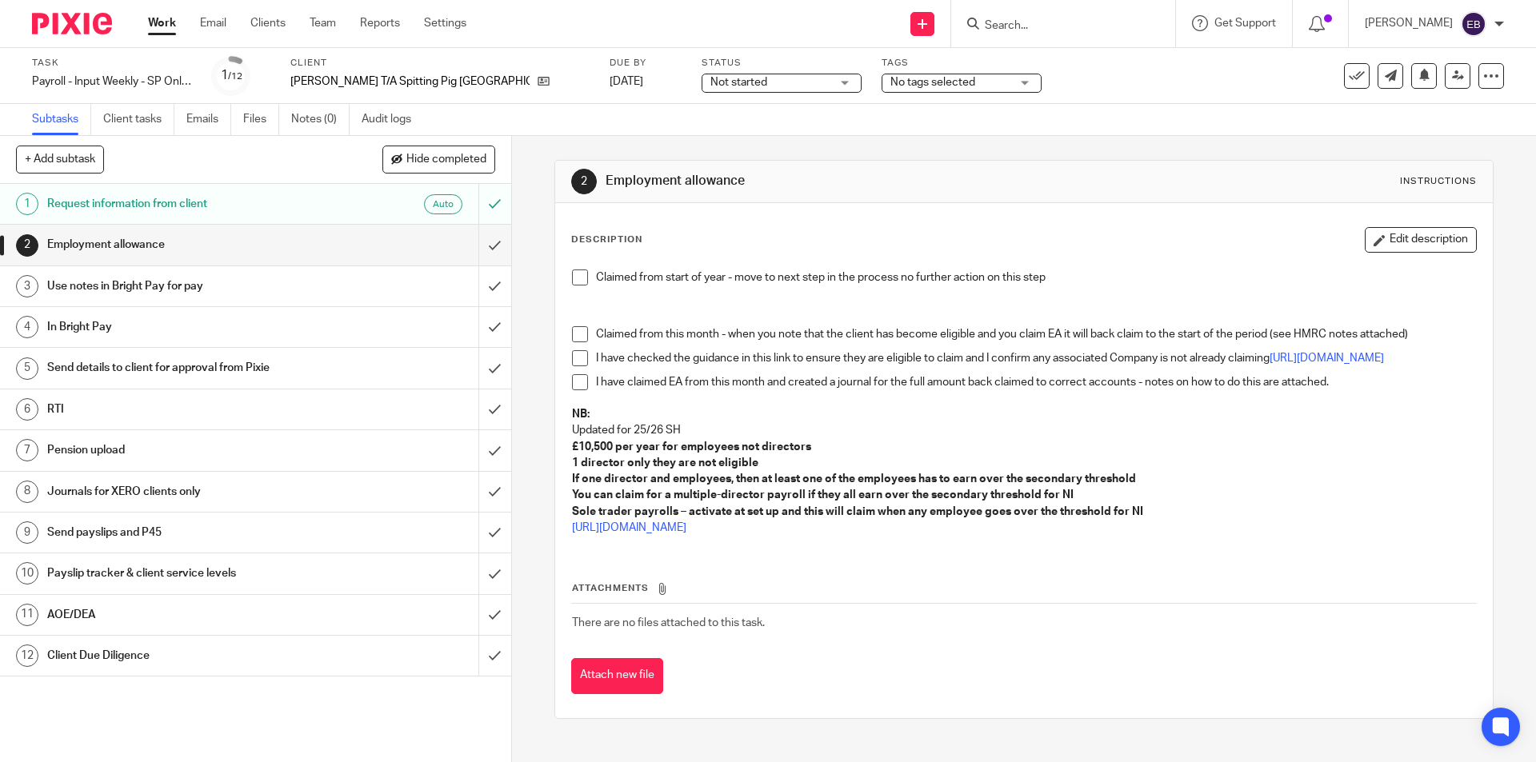
click at [574, 276] on span at bounding box center [580, 278] width 16 height 16
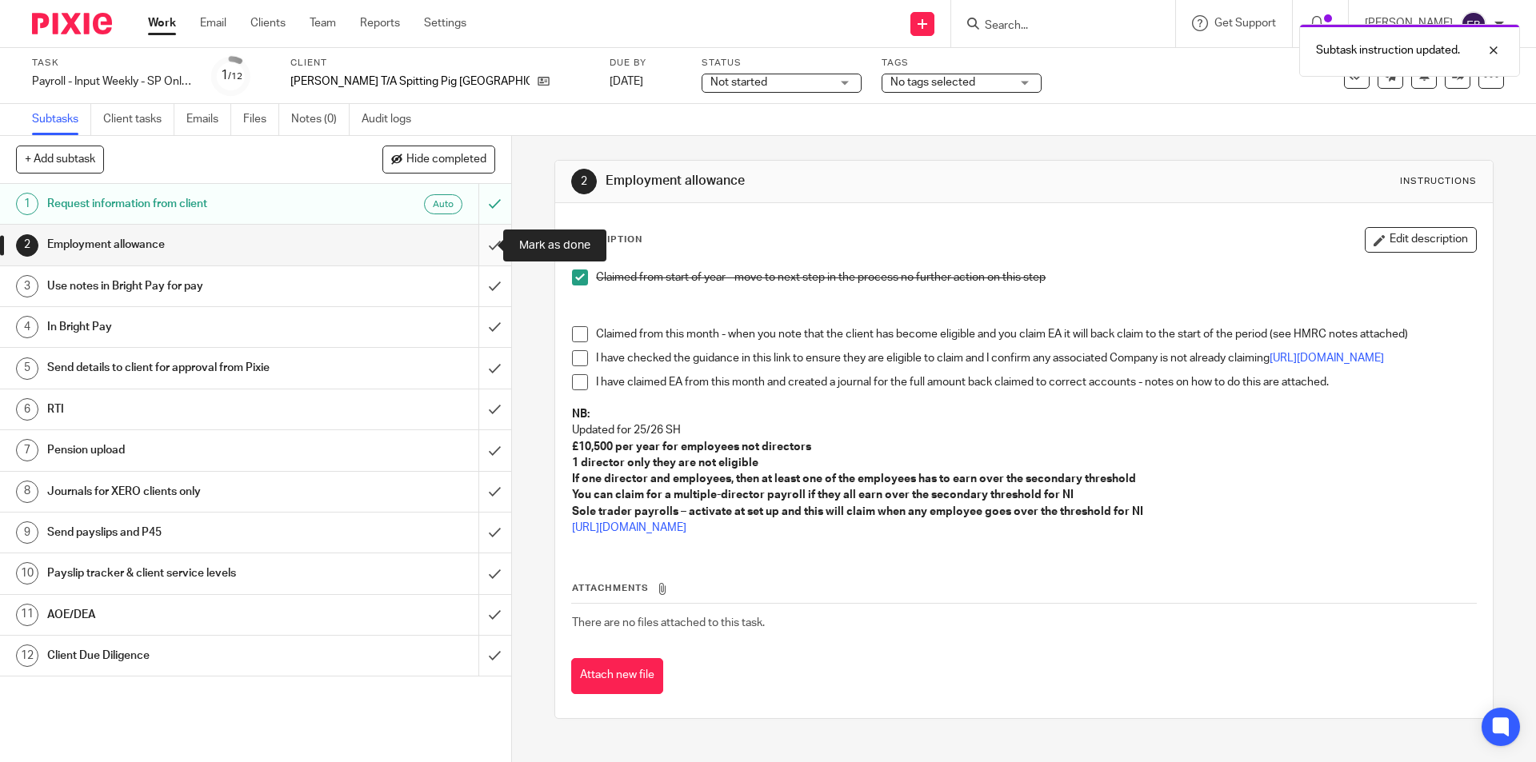
click at [486, 244] on input "submit" at bounding box center [255, 245] width 511 height 40
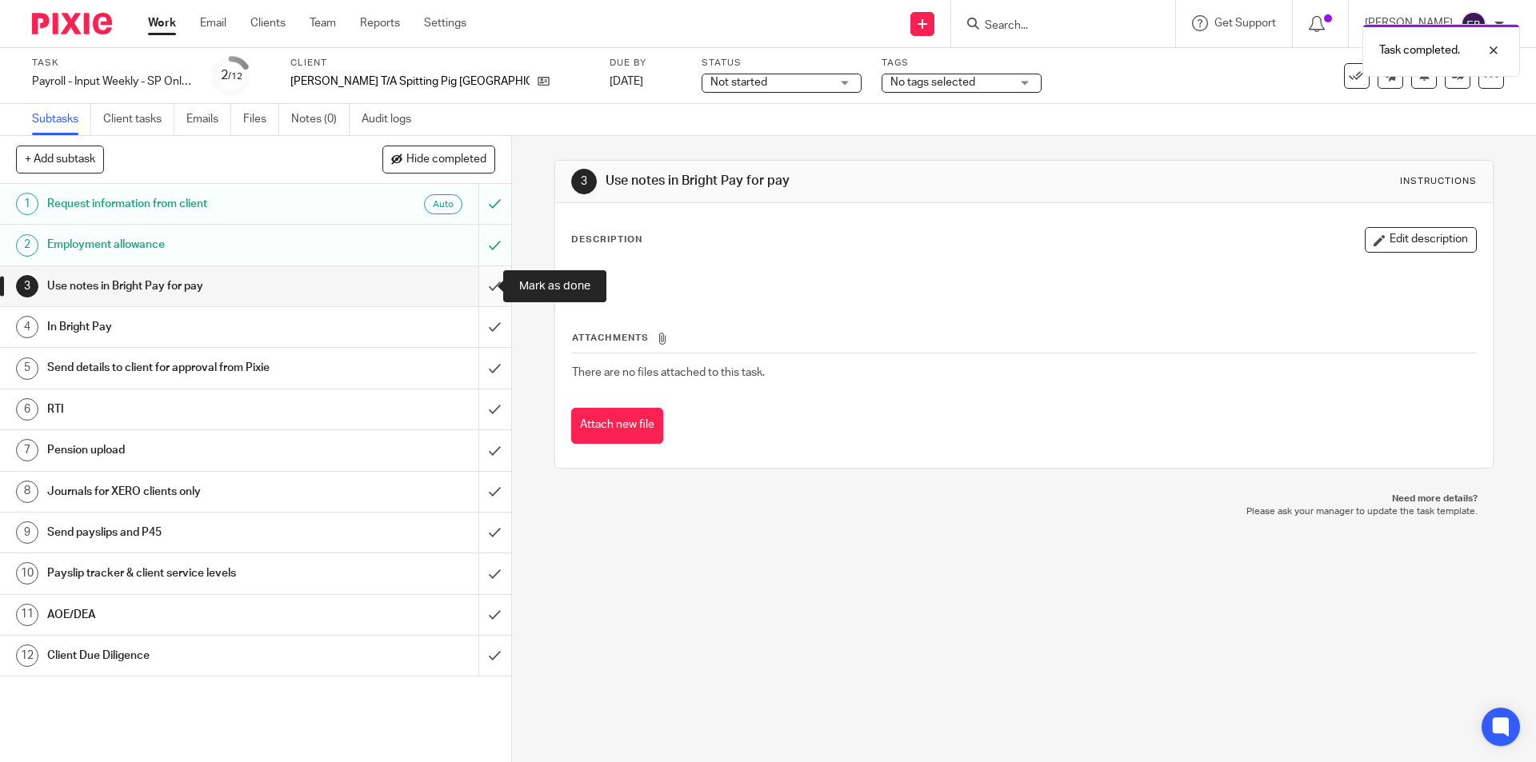
click at [486, 288] on input "submit" at bounding box center [255, 286] width 511 height 40
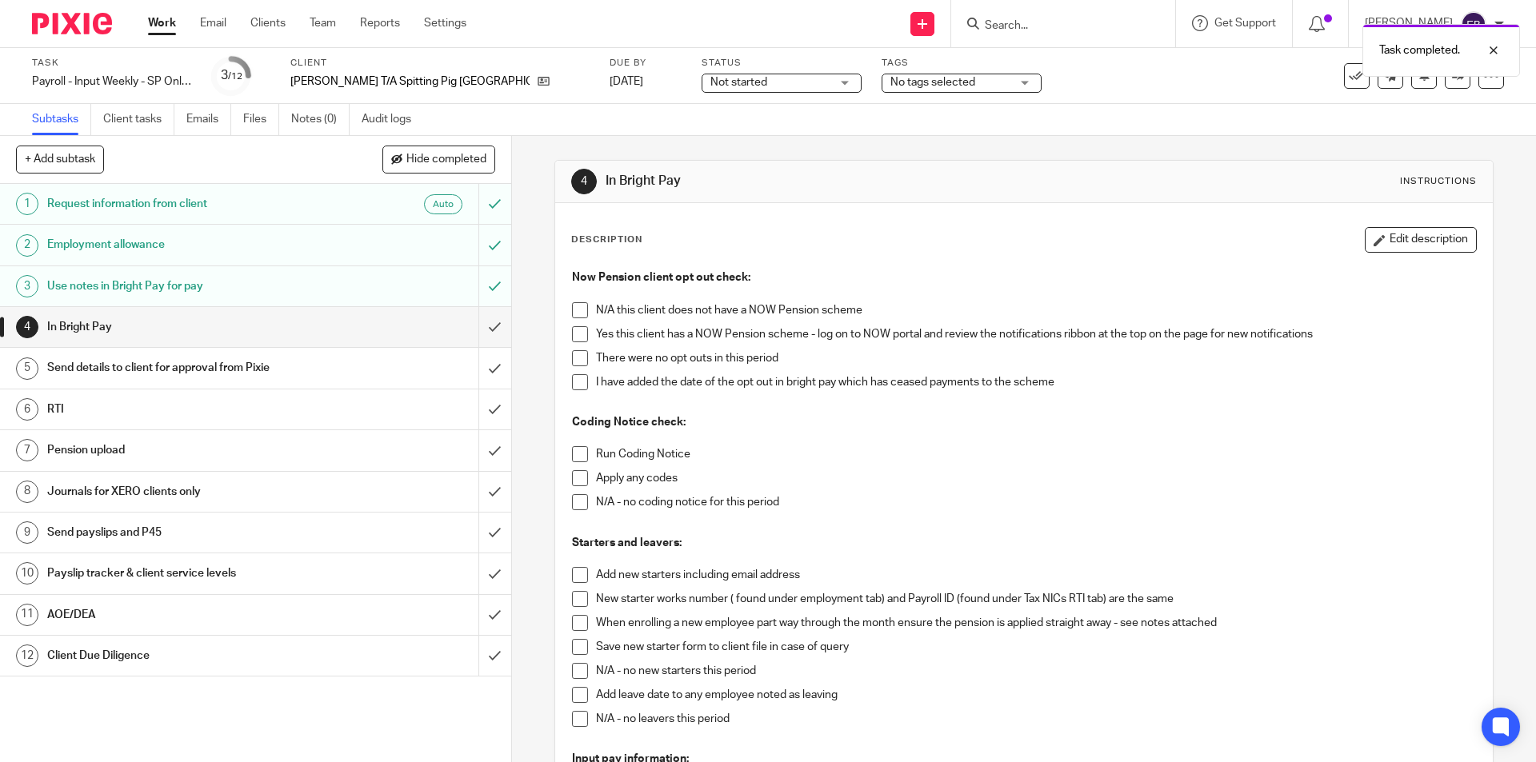
click at [572, 304] on span at bounding box center [580, 310] width 16 height 16
click at [574, 356] on span at bounding box center [580, 358] width 16 height 16
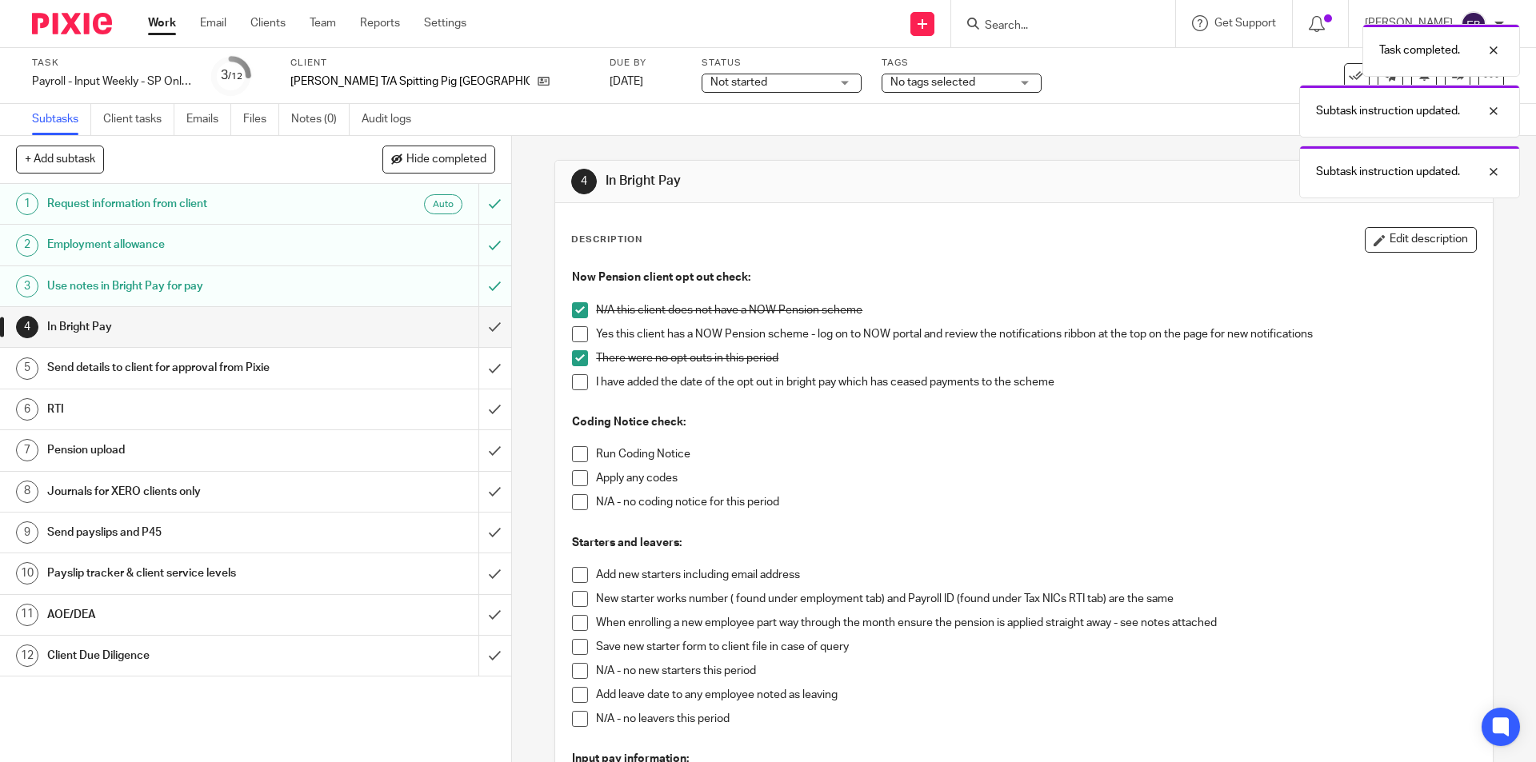
click at [577, 334] on span at bounding box center [580, 334] width 16 height 16
click at [574, 308] on span at bounding box center [580, 310] width 16 height 16
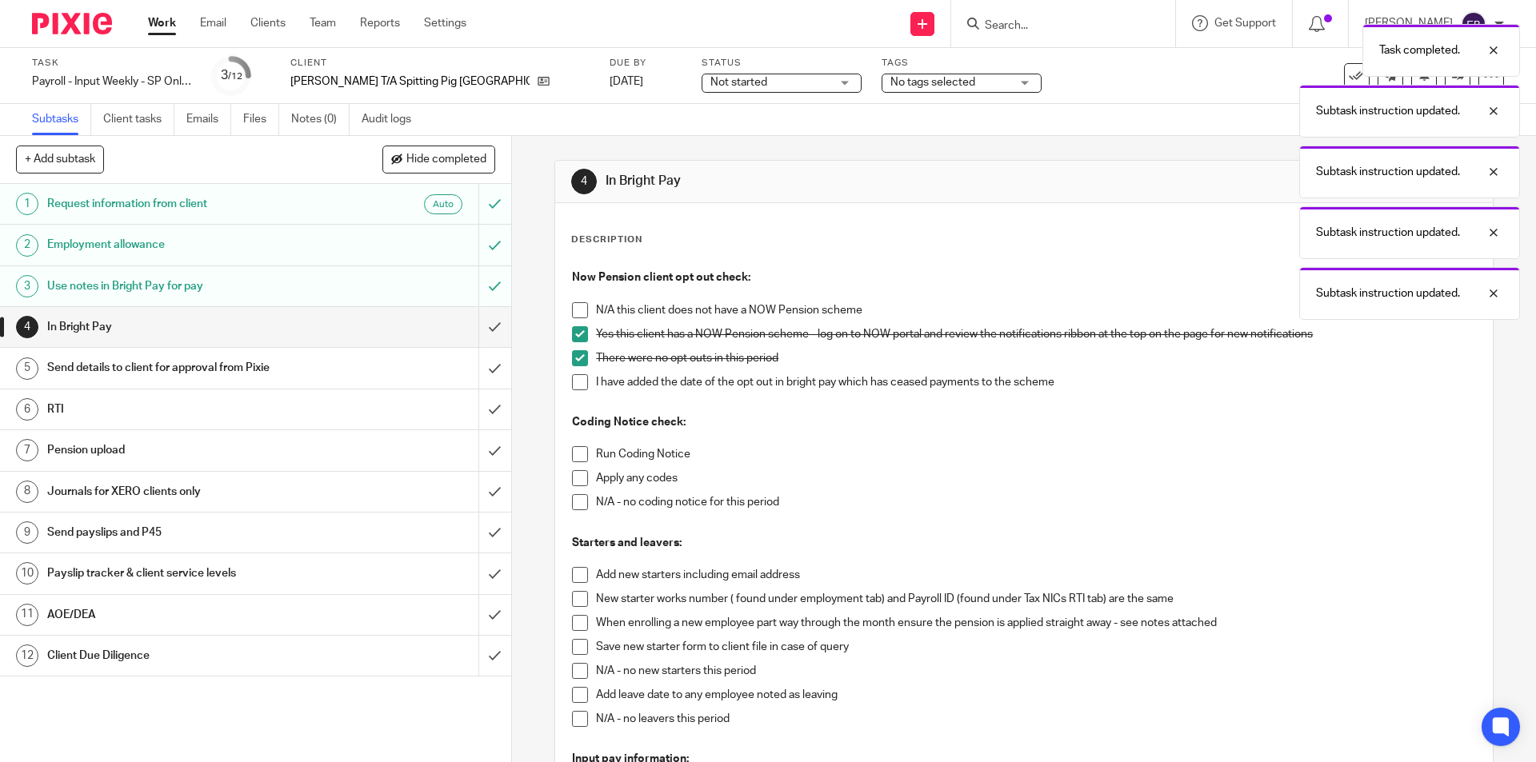
scroll to position [160, 0]
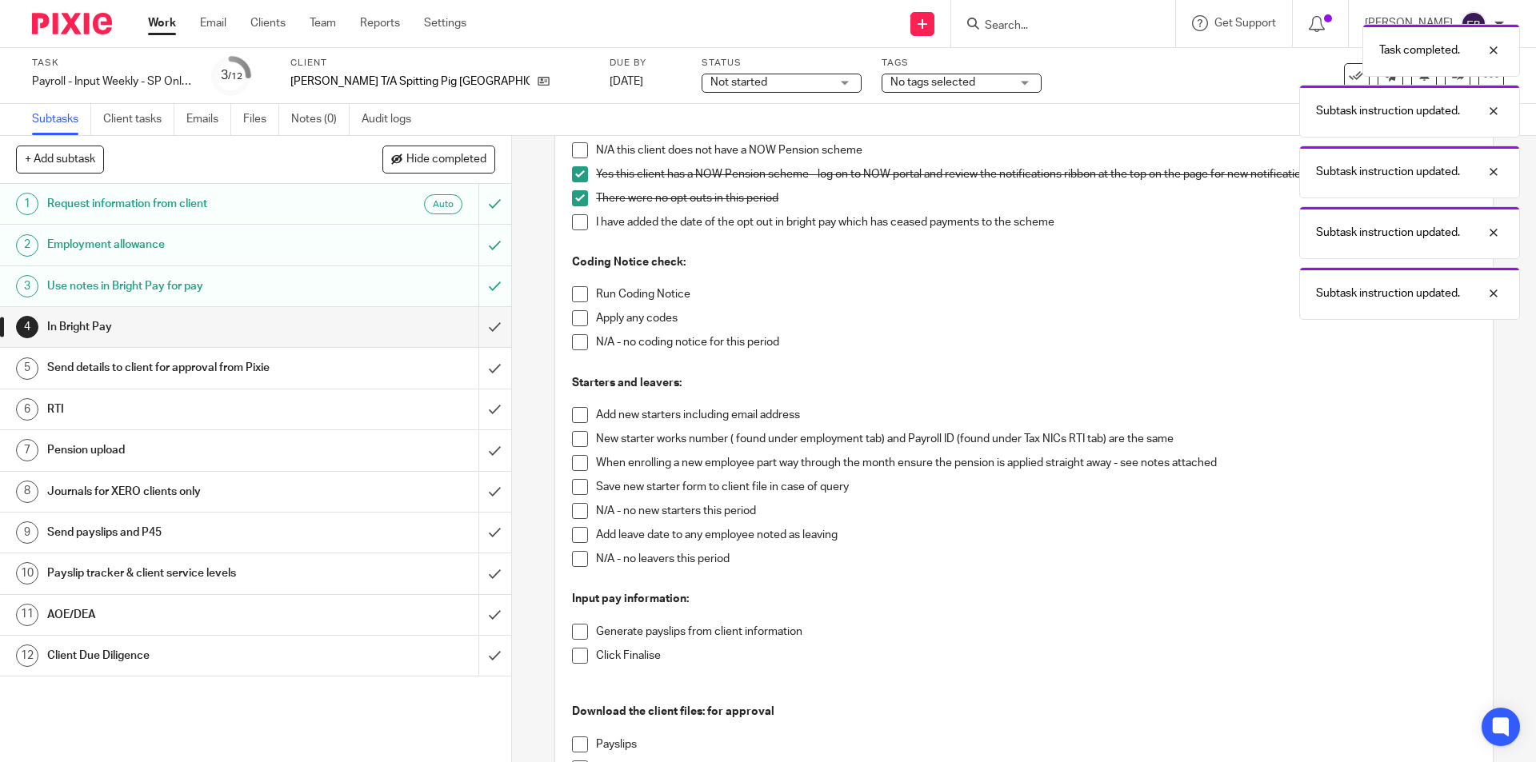
click at [580, 290] on span at bounding box center [580, 294] width 16 height 16
click at [577, 346] on span at bounding box center [580, 342] width 16 height 16
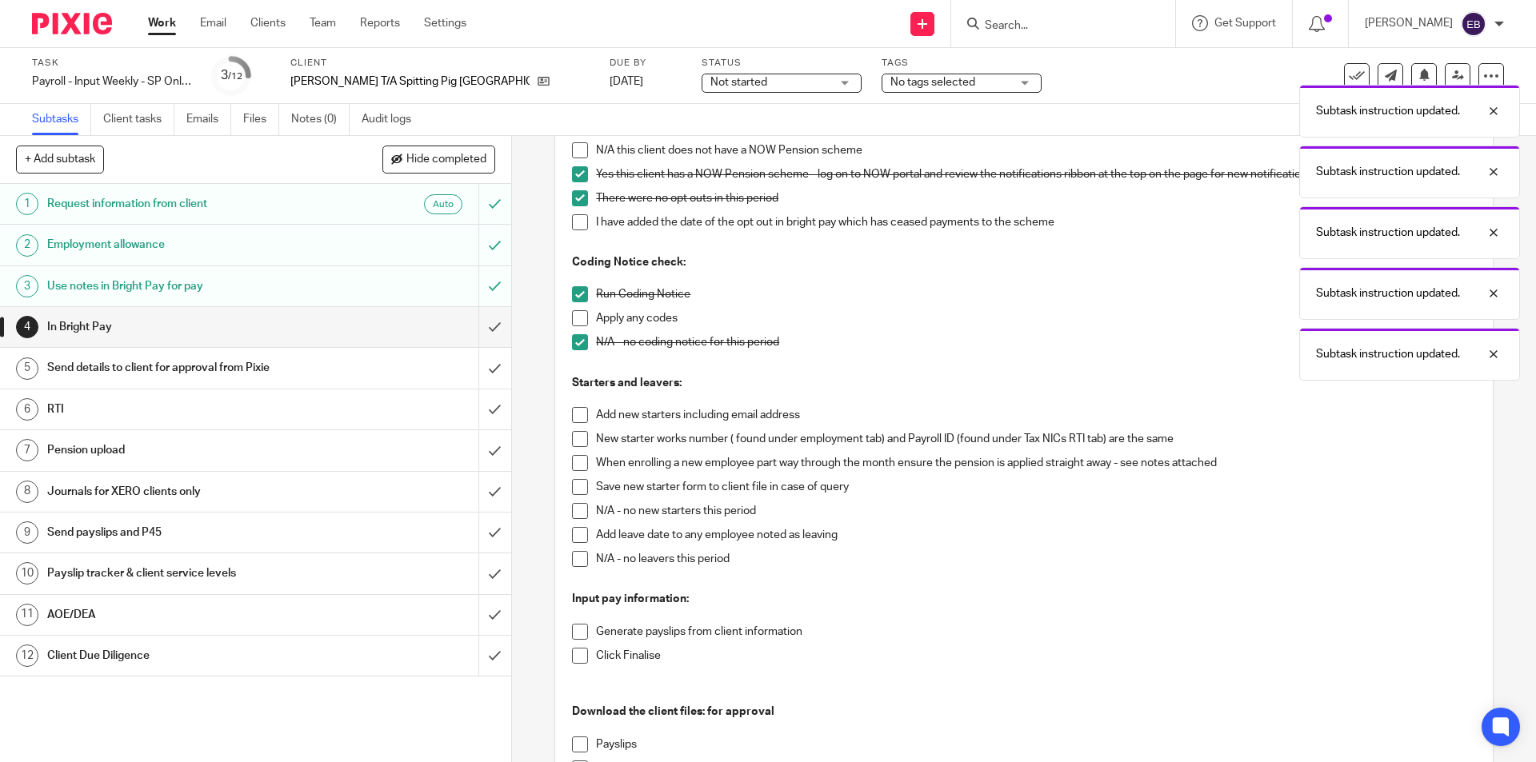
scroll to position [240, 0]
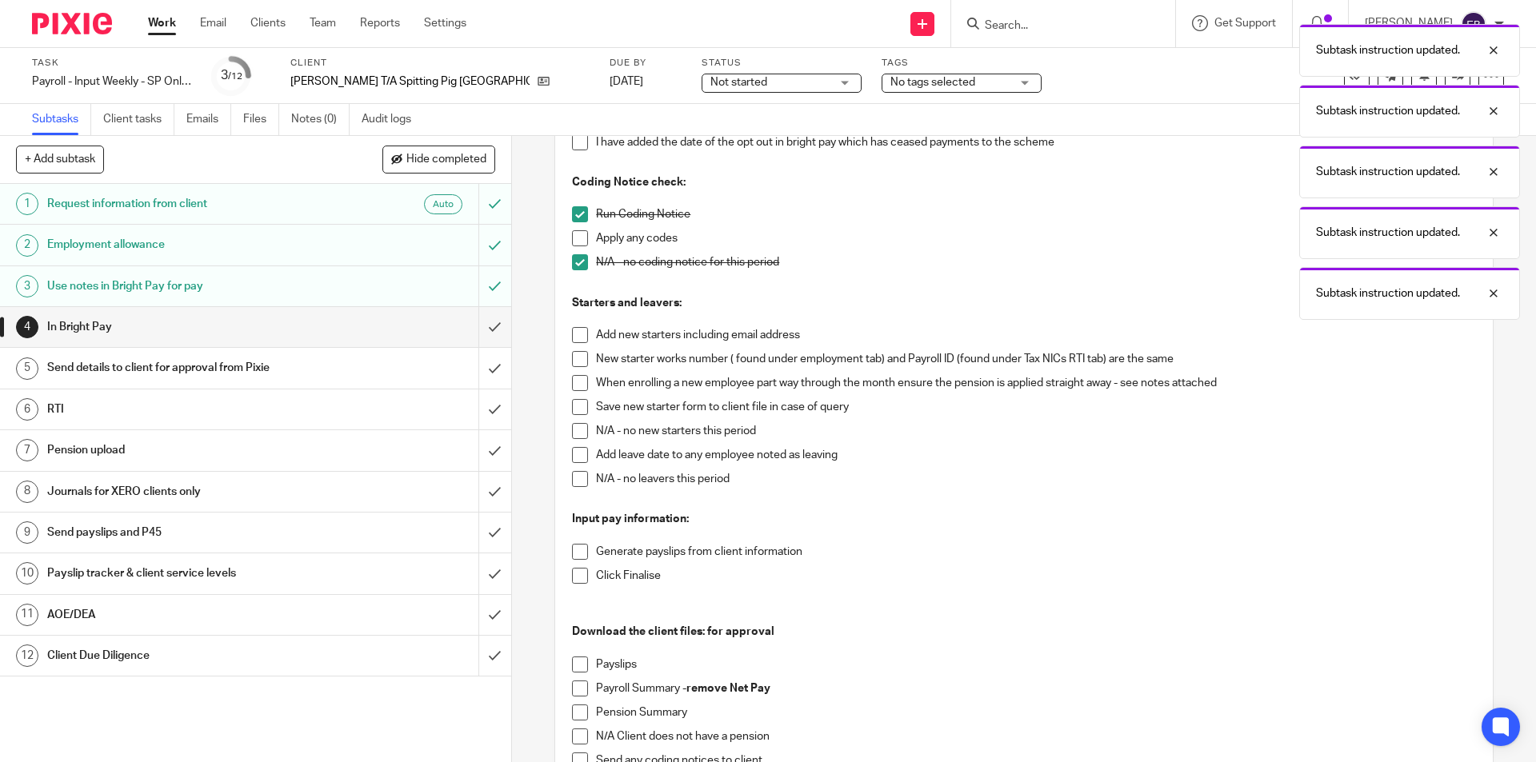
click at [577, 428] on span at bounding box center [580, 431] width 16 height 16
drag, startPoint x: 573, startPoint y: 481, endPoint x: 574, endPoint y: 493, distance: 11.3
click at [573, 482] on span at bounding box center [580, 479] width 16 height 16
click at [576, 553] on span at bounding box center [580, 552] width 16 height 16
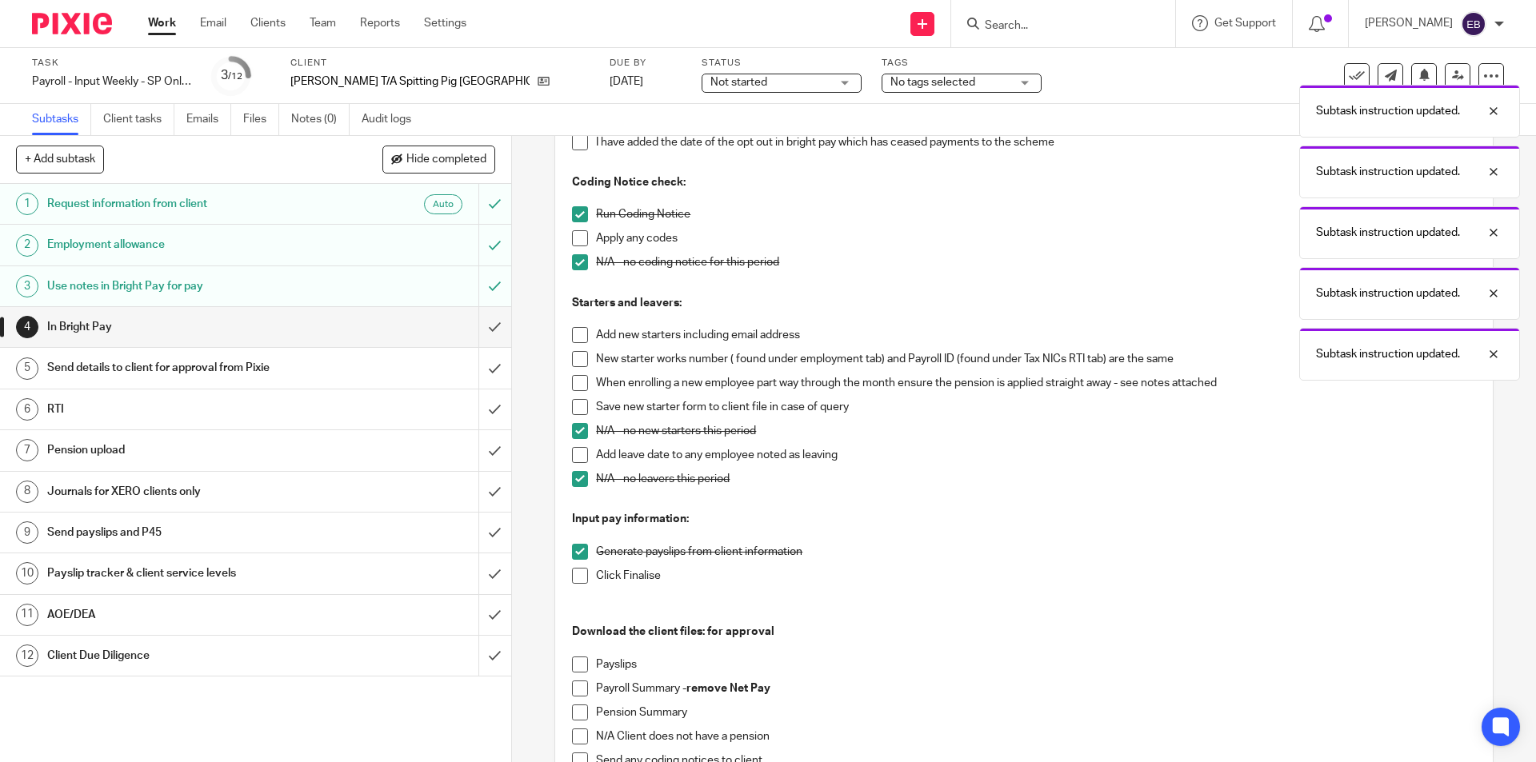
click at [574, 579] on span at bounding box center [580, 576] width 16 height 16
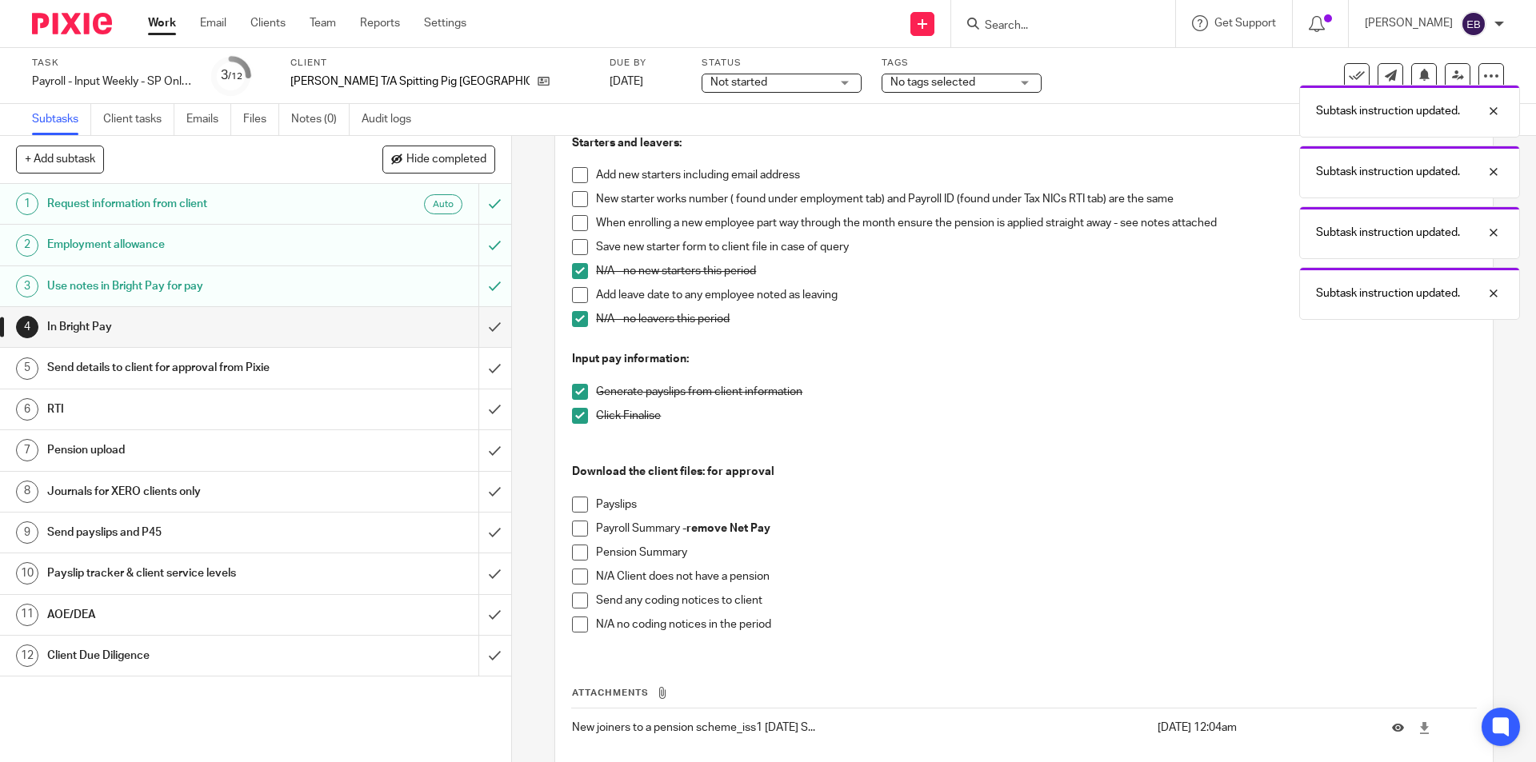
click at [577, 629] on span at bounding box center [580, 625] width 16 height 16
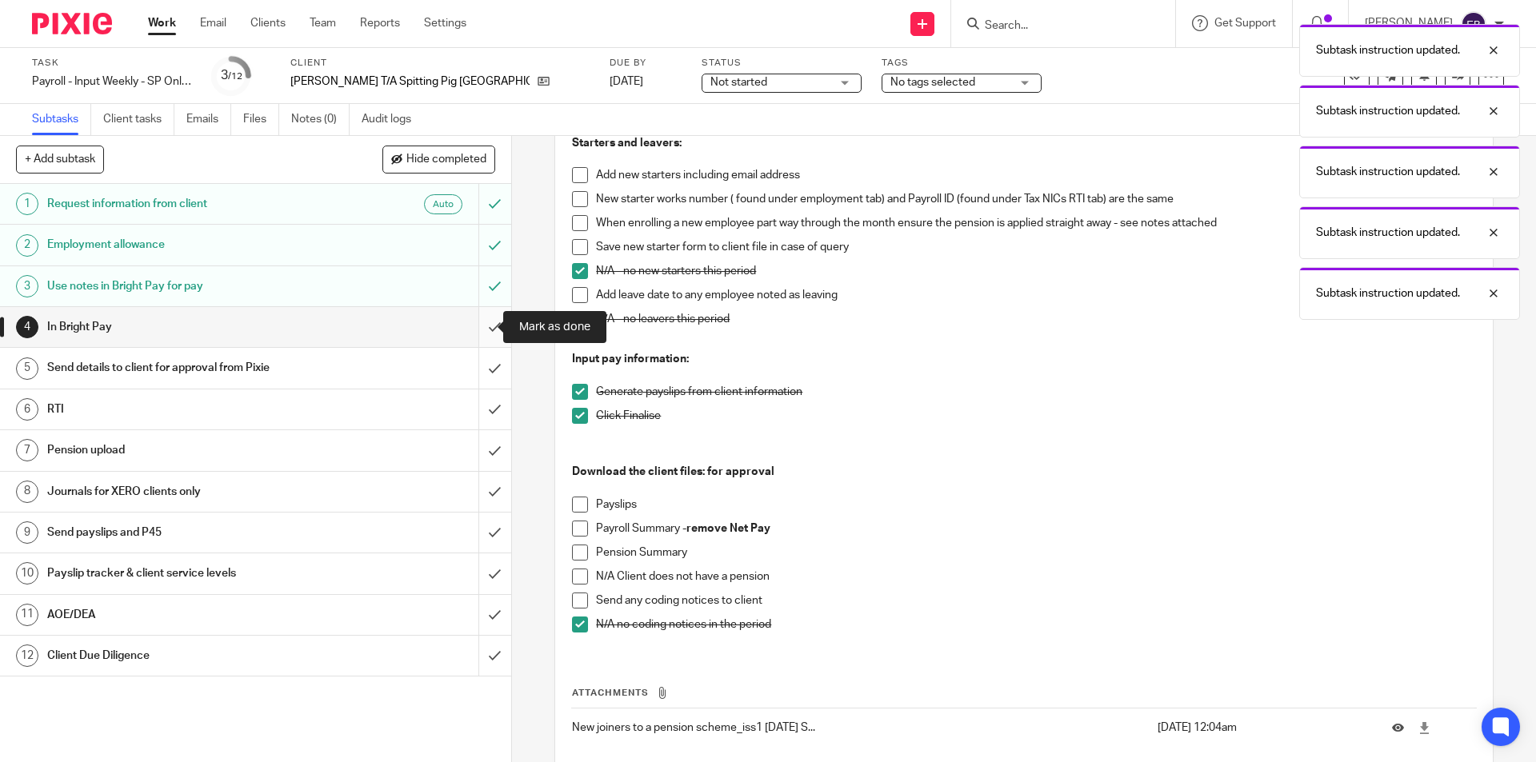
click at [473, 316] on input "submit" at bounding box center [255, 327] width 511 height 40
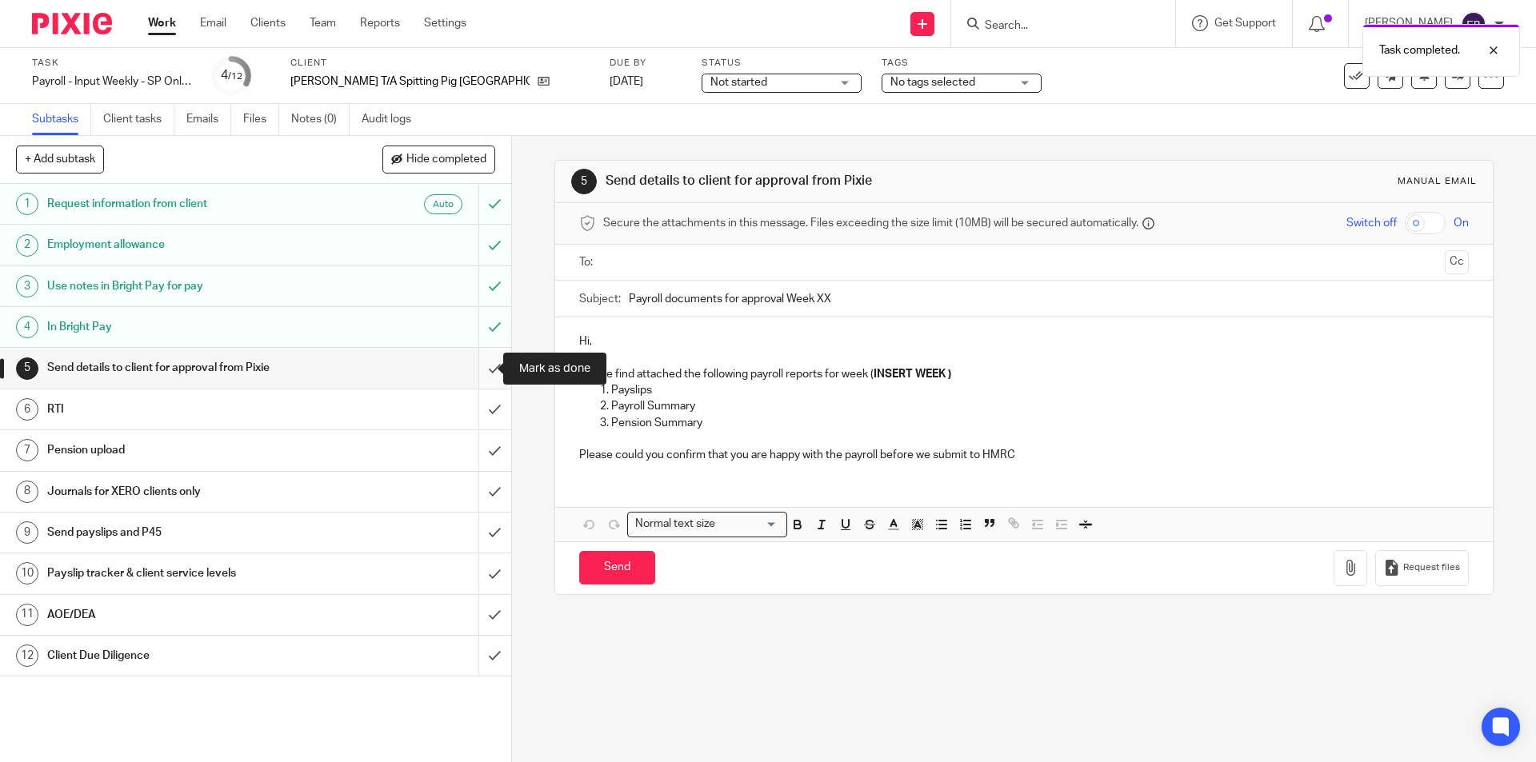
click at [471, 364] on input "submit" at bounding box center [255, 368] width 511 height 40
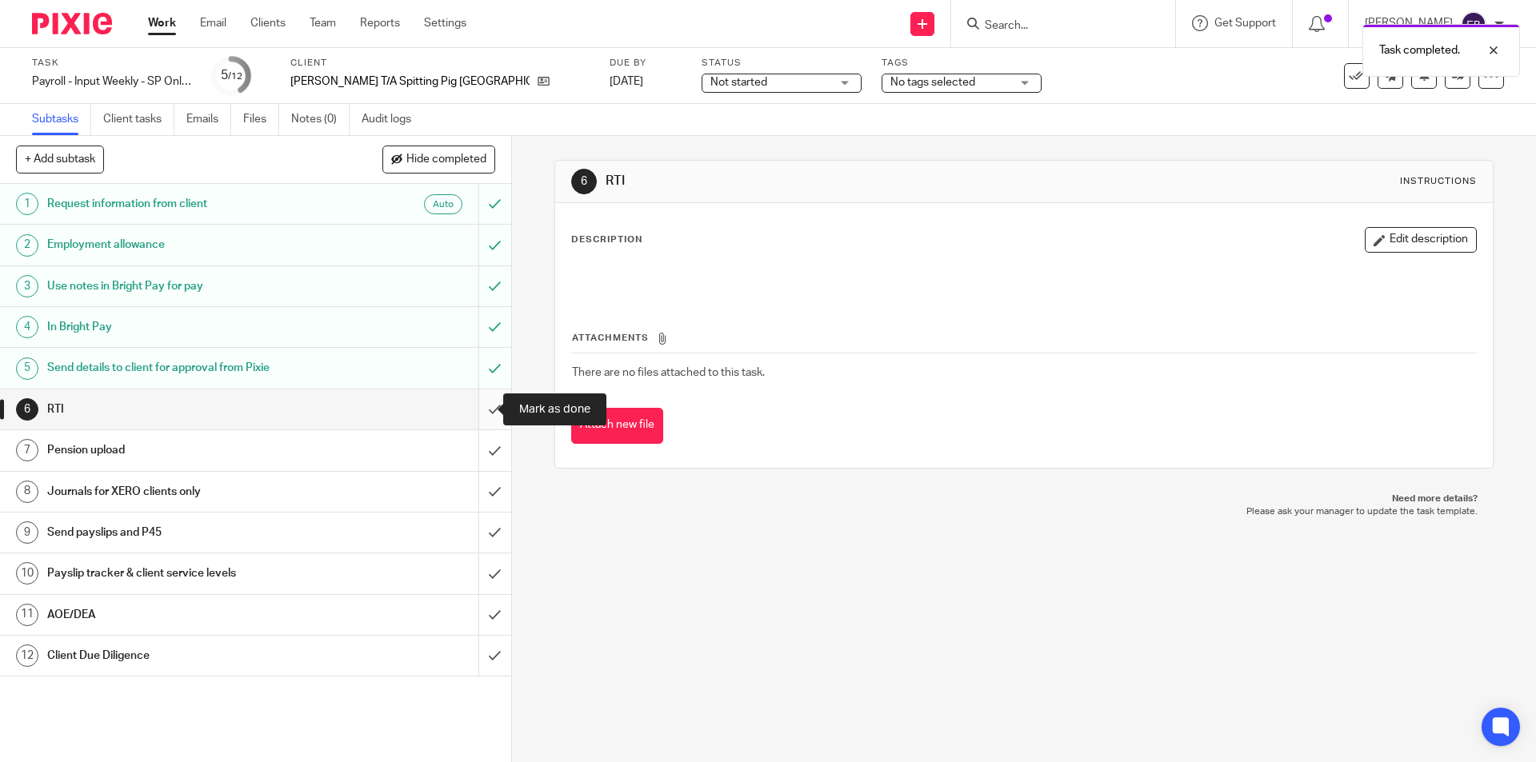
click at [472, 405] on input "submit" at bounding box center [255, 410] width 511 height 40
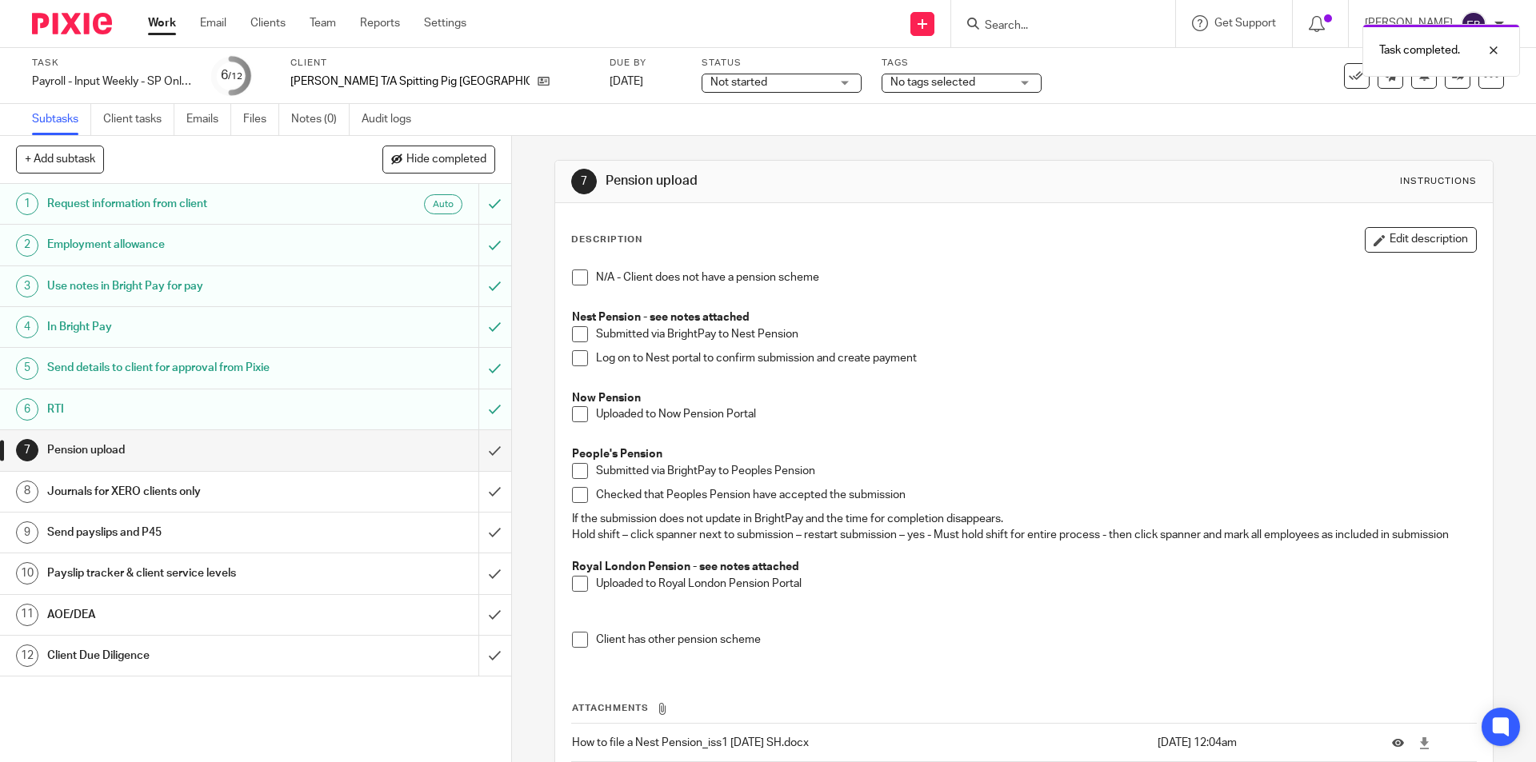
click at [576, 412] on span at bounding box center [580, 414] width 16 height 16
click at [485, 453] on input "submit" at bounding box center [255, 450] width 511 height 40
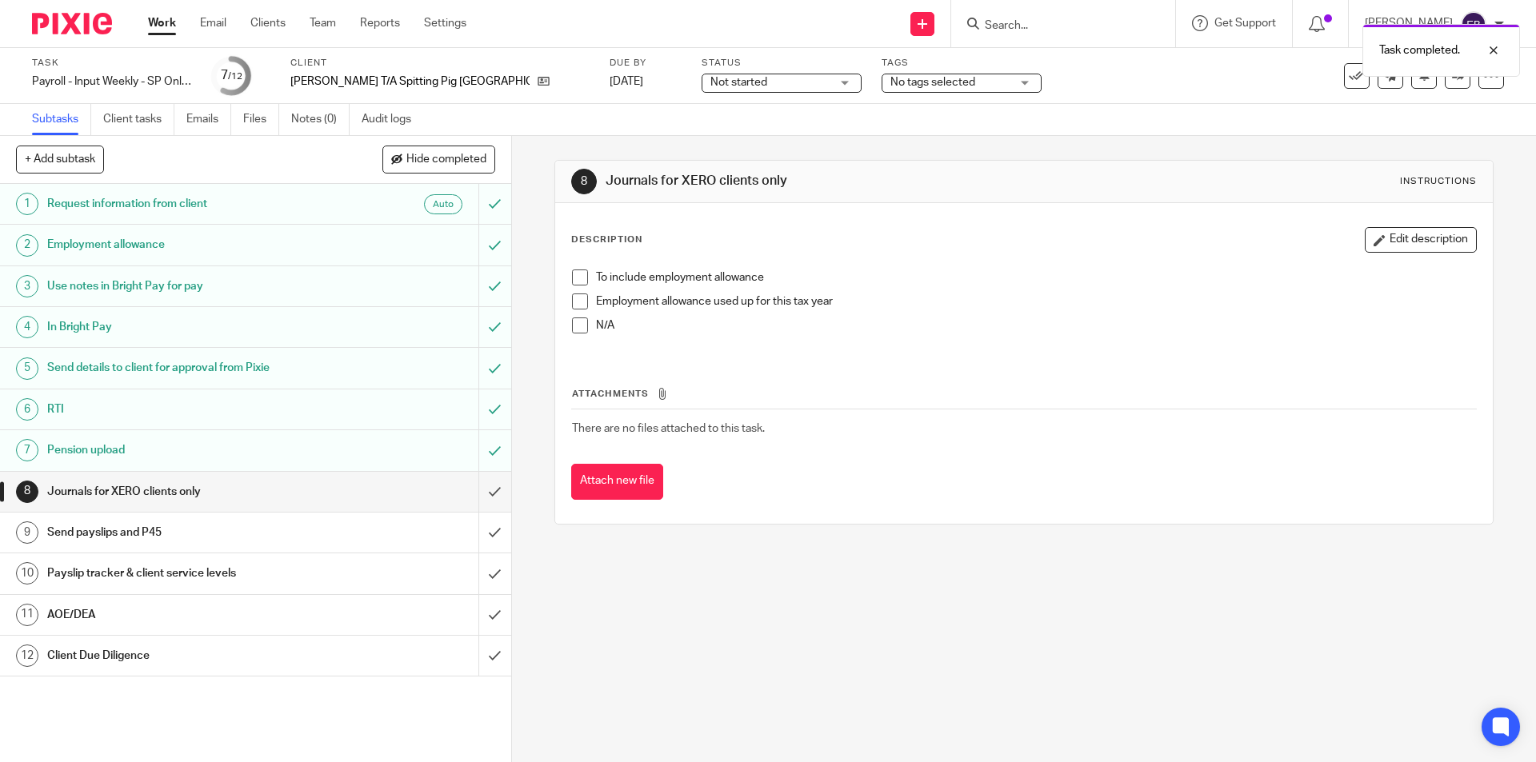
click at [576, 322] on span at bounding box center [580, 326] width 16 height 16
click at [488, 489] on input "submit" at bounding box center [255, 492] width 511 height 40
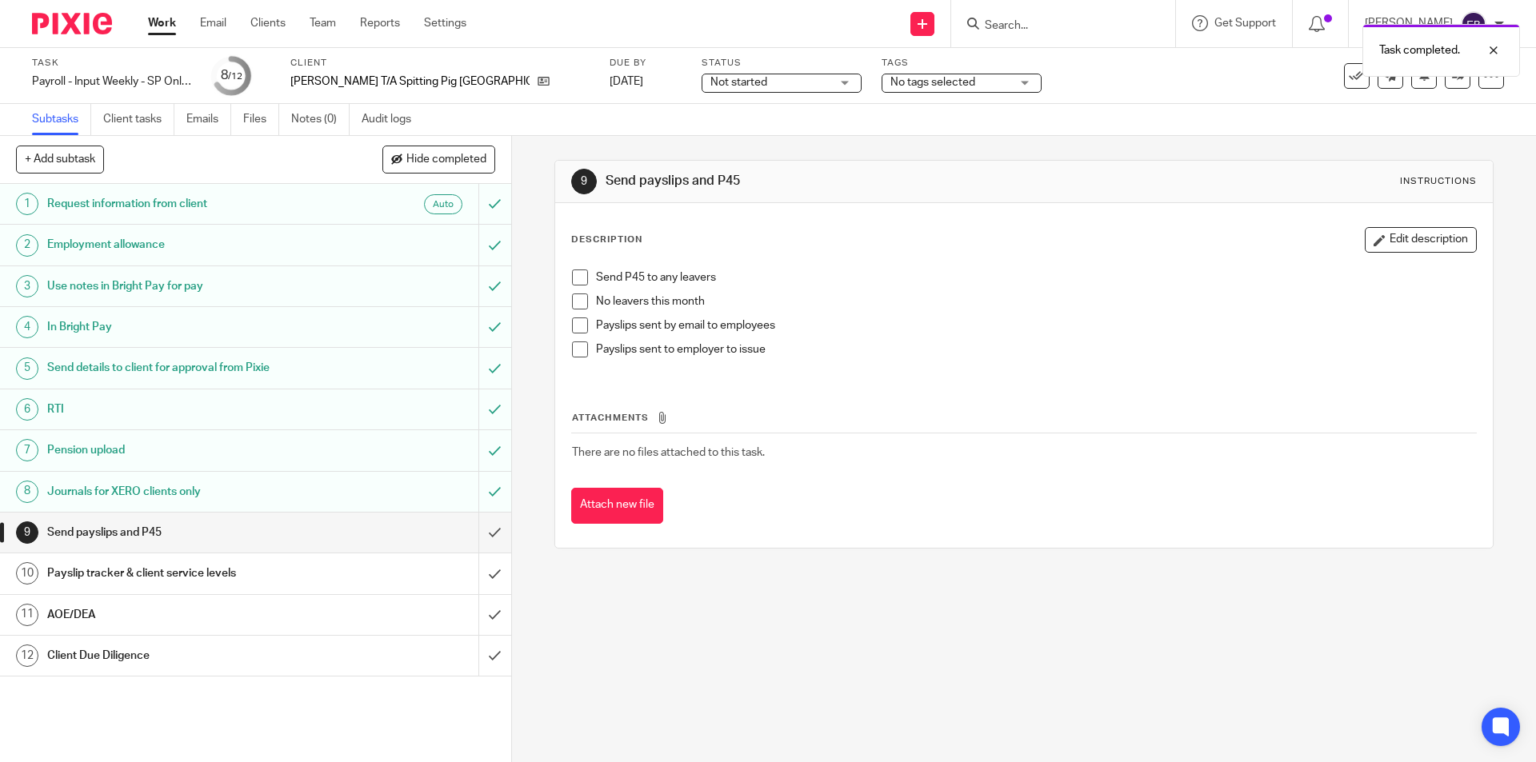
click at [577, 301] on span at bounding box center [580, 302] width 16 height 16
click at [485, 526] on input "submit" at bounding box center [255, 533] width 511 height 40
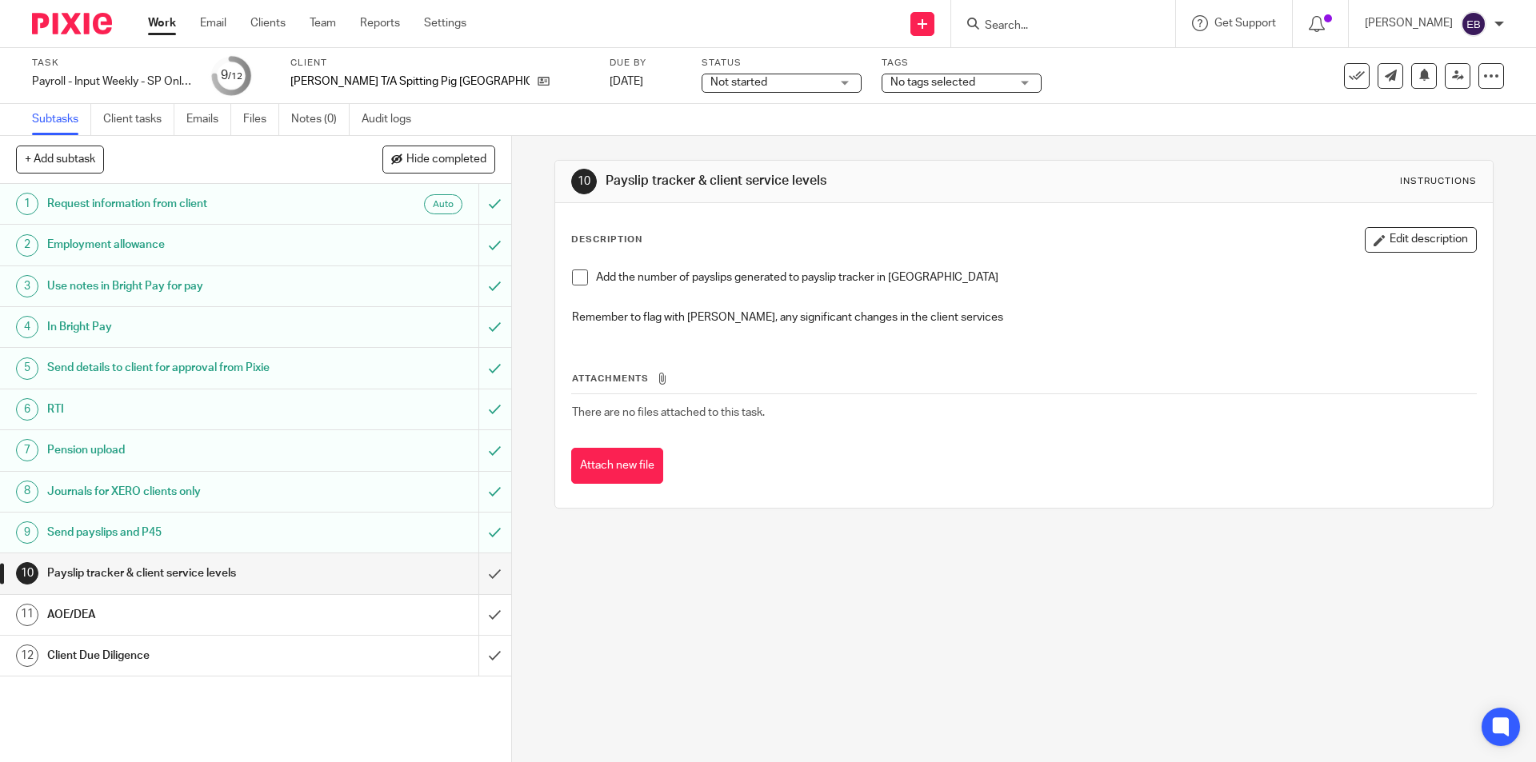
click at [572, 274] on span at bounding box center [580, 278] width 16 height 16
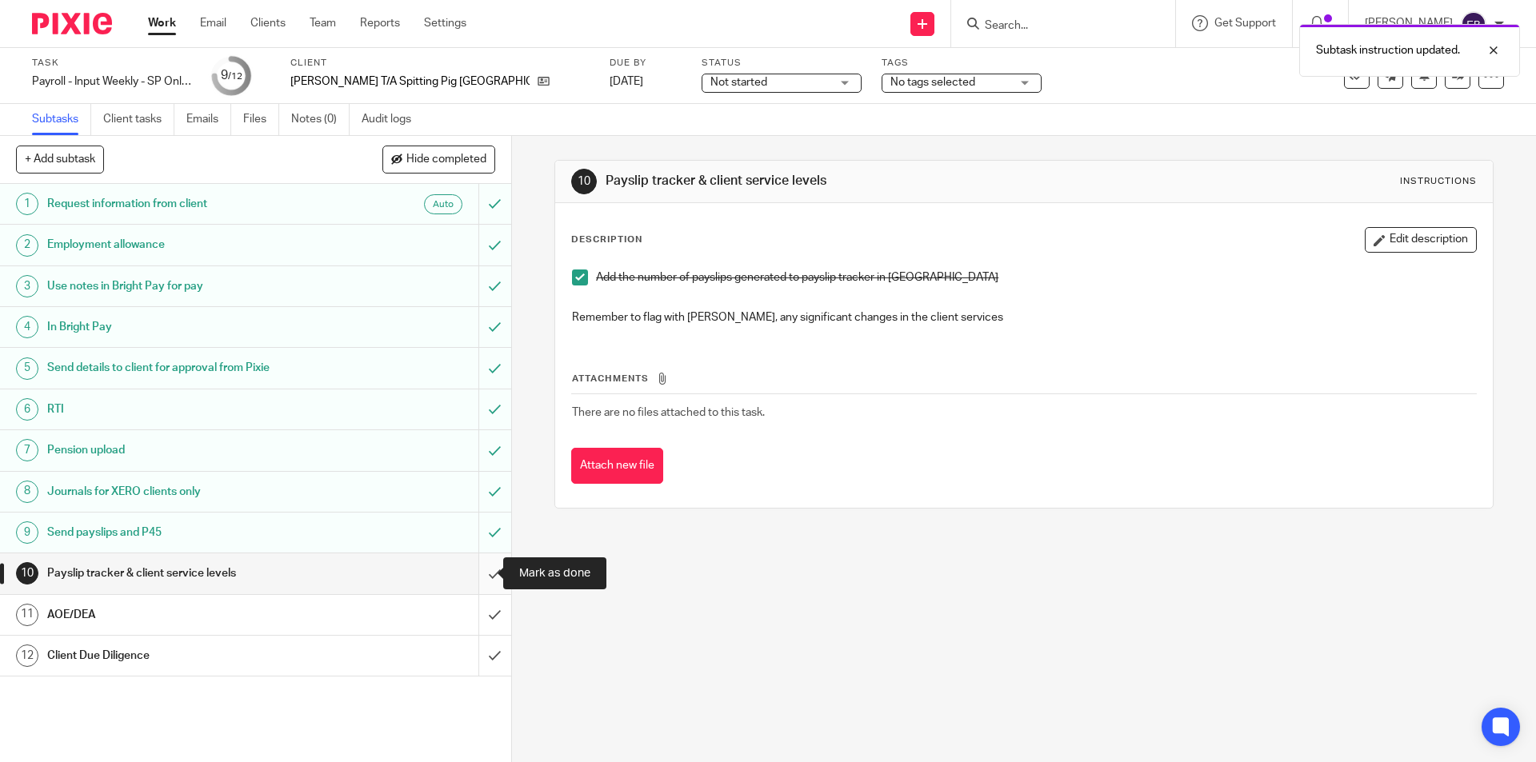
click at [478, 569] on input "submit" at bounding box center [255, 573] width 511 height 40
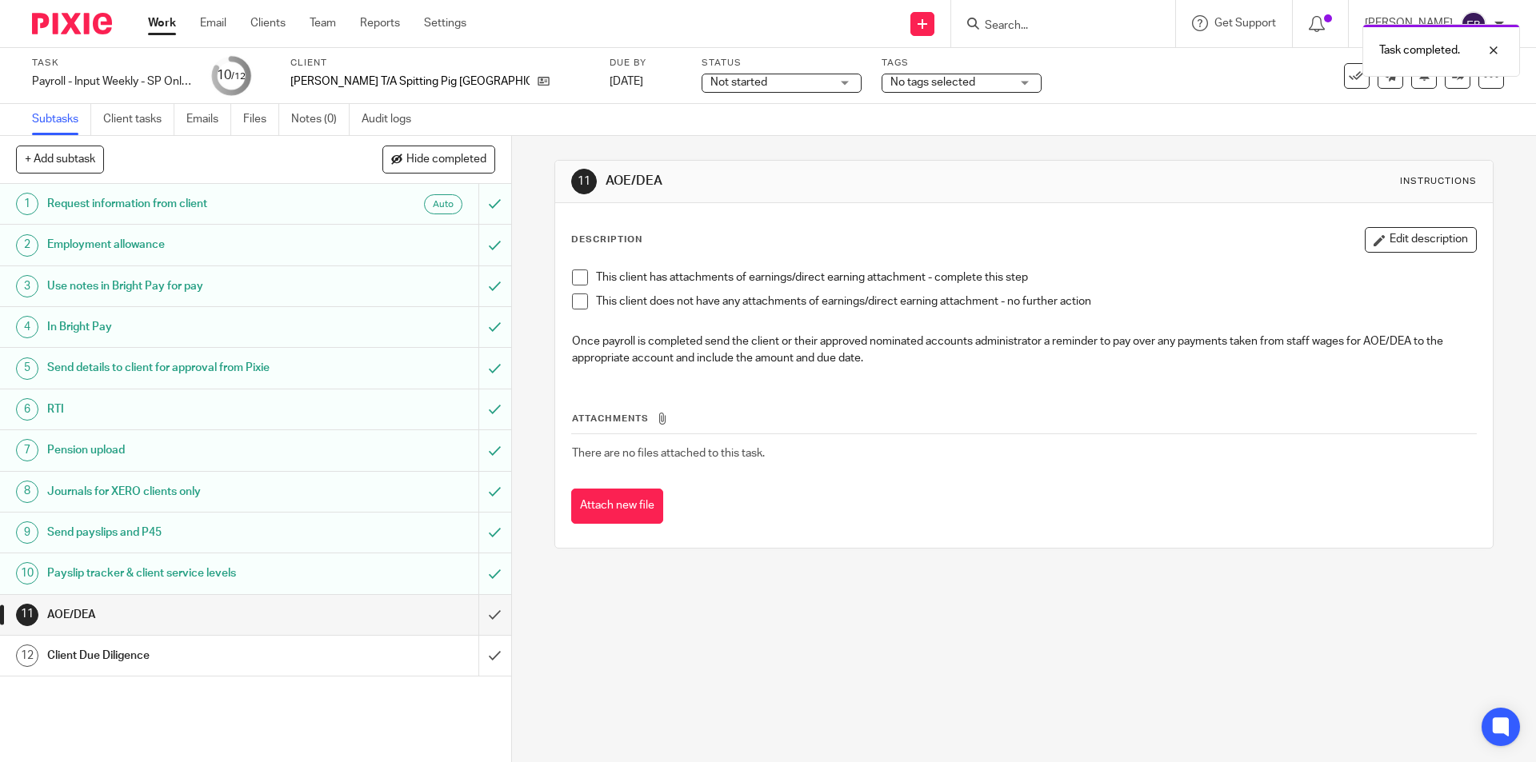
click at [573, 300] on span at bounding box center [580, 302] width 16 height 16
click at [476, 610] on input "submit" at bounding box center [255, 615] width 511 height 40
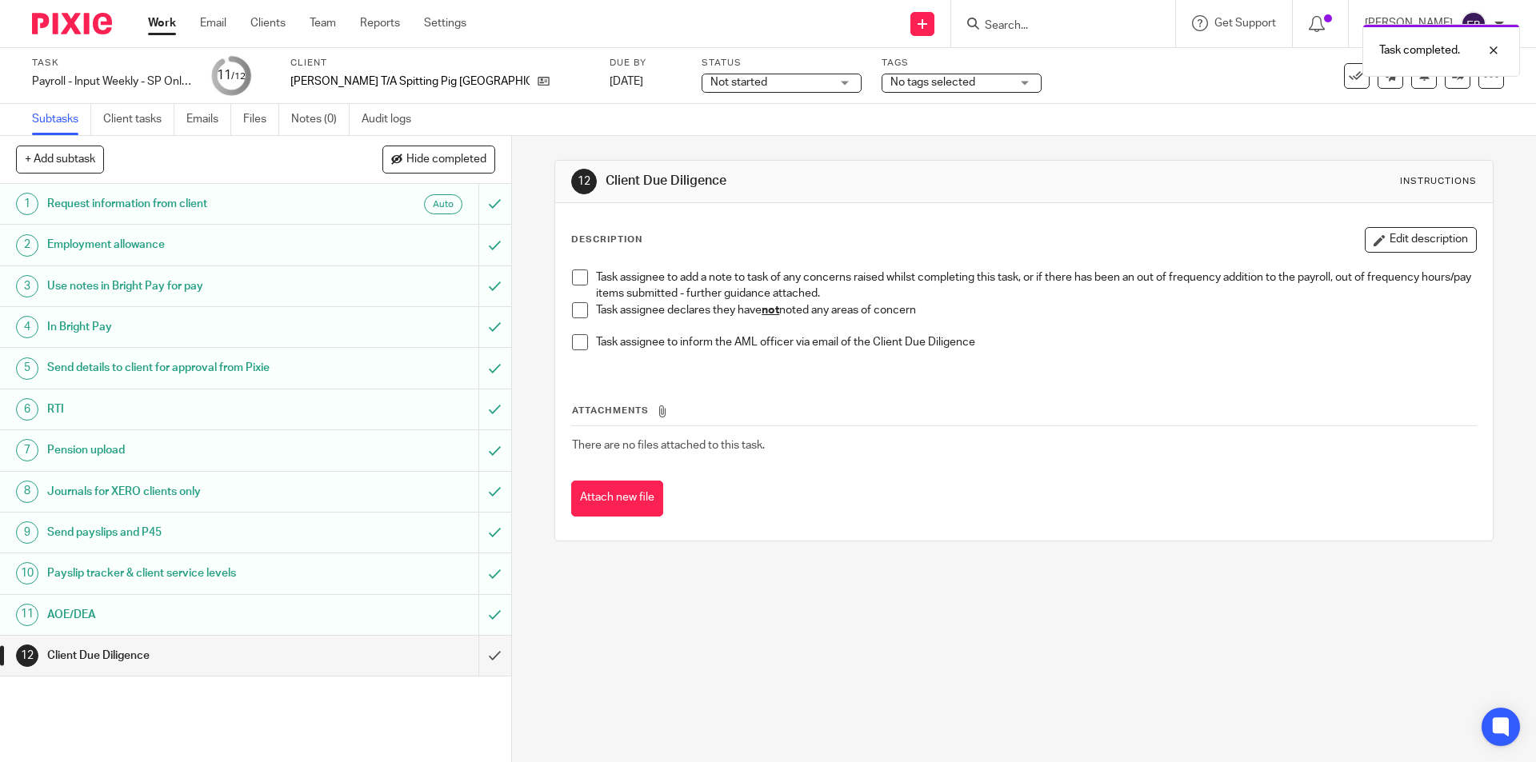
click at [583, 308] on li "Task assignee declares they have not noted any areas of concern" at bounding box center [1023, 318] width 903 height 33
click at [577, 306] on span at bounding box center [580, 310] width 16 height 16
click at [479, 646] on input "submit" at bounding box center [255, 656] width 511 height 40
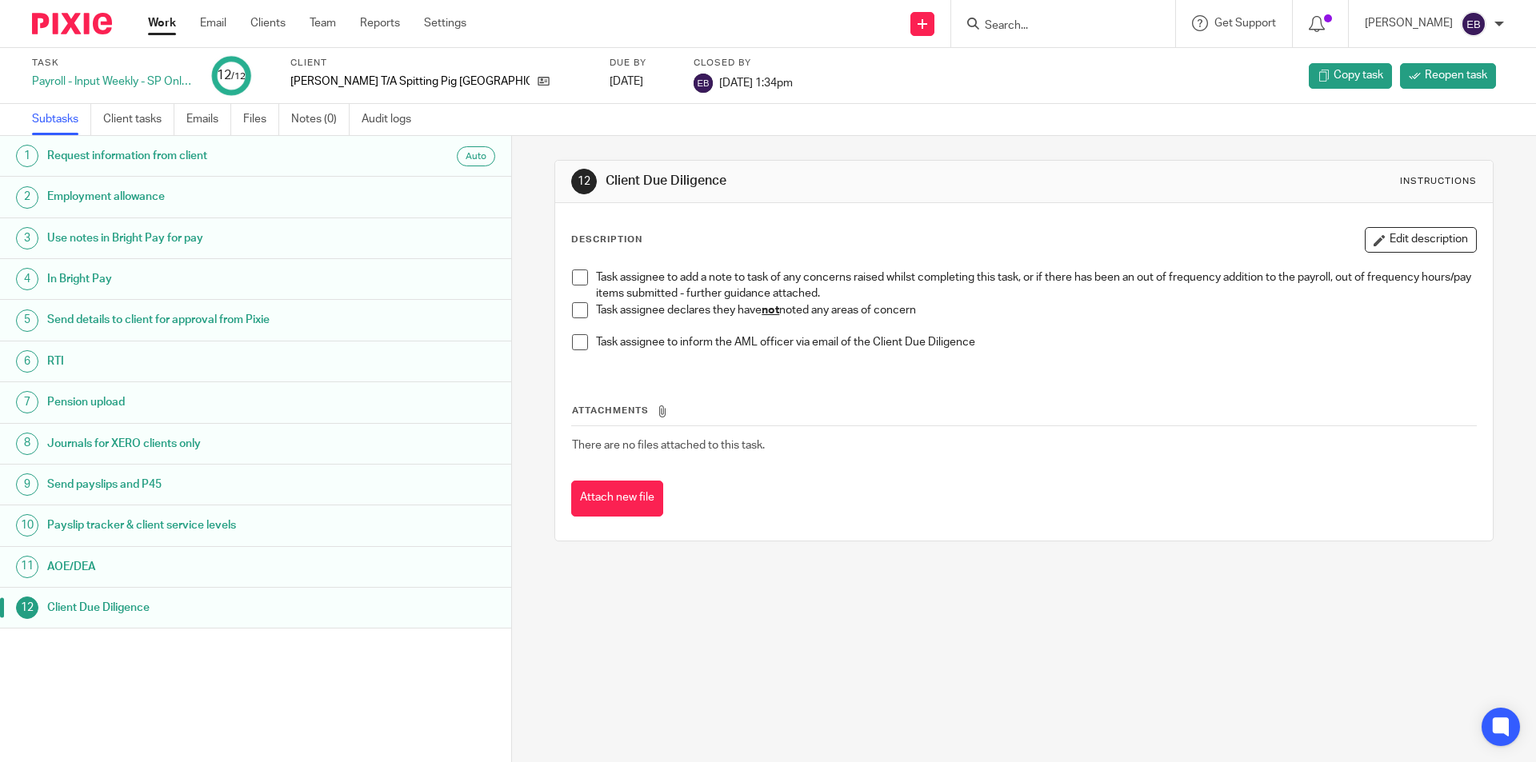
click at [566, 306] on div "Task assignee to add a note to task of any concerns raised whilst completing th…" at bounding box center [1023, 316] width 919 height 109
click at [576, 310] on span at bounding box center [580, 310] width 16 height 16
click at [159, 28] on link "Work" at bounding box center [162, 23] width 28 height 16
